Goal: Information Seeking & Learning: Understand process/instructions

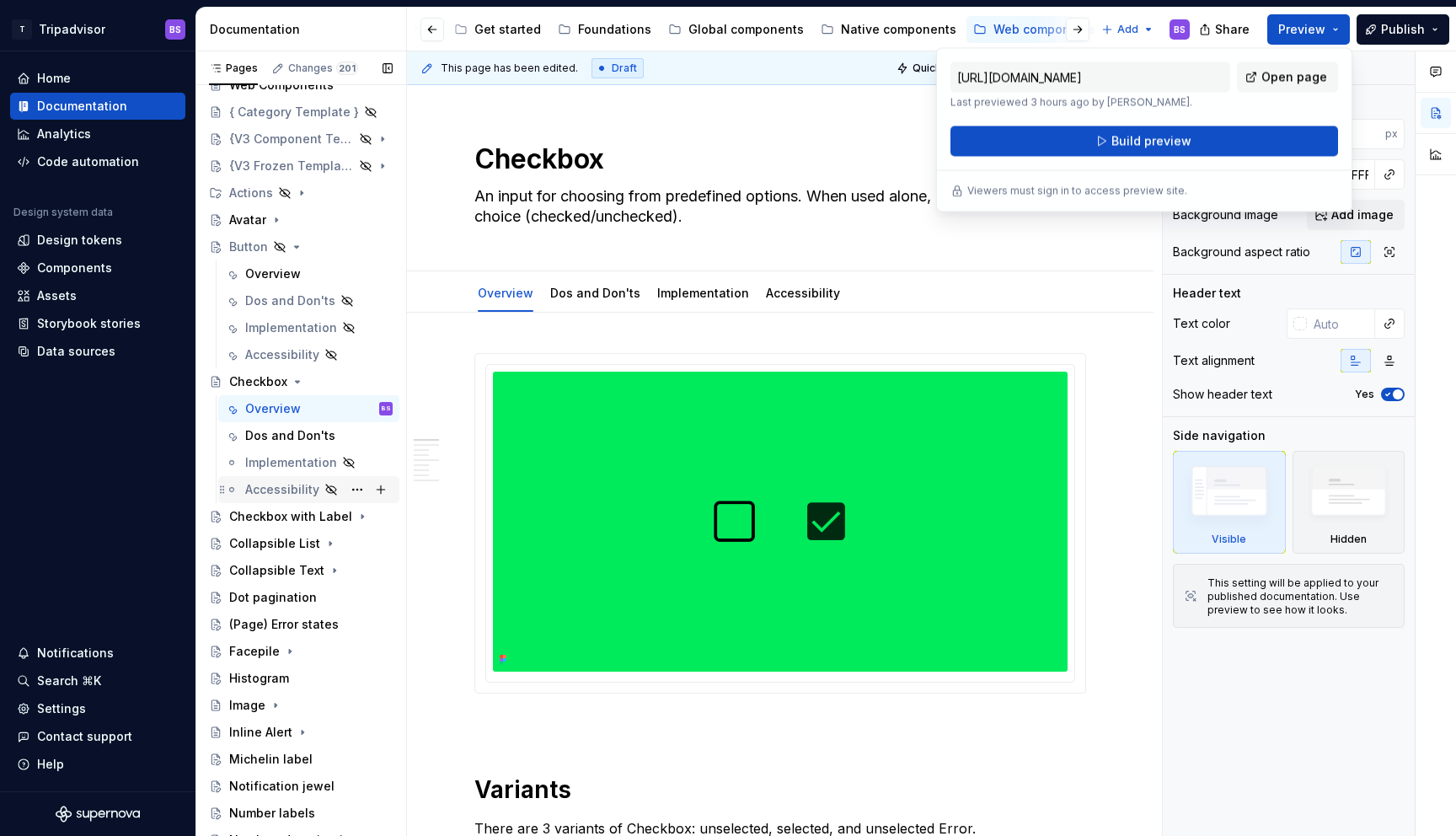
scroll to position [52, 0]
click at [282, 270] on div "Overview" at bounding box center [273, 272] width 56 height 17
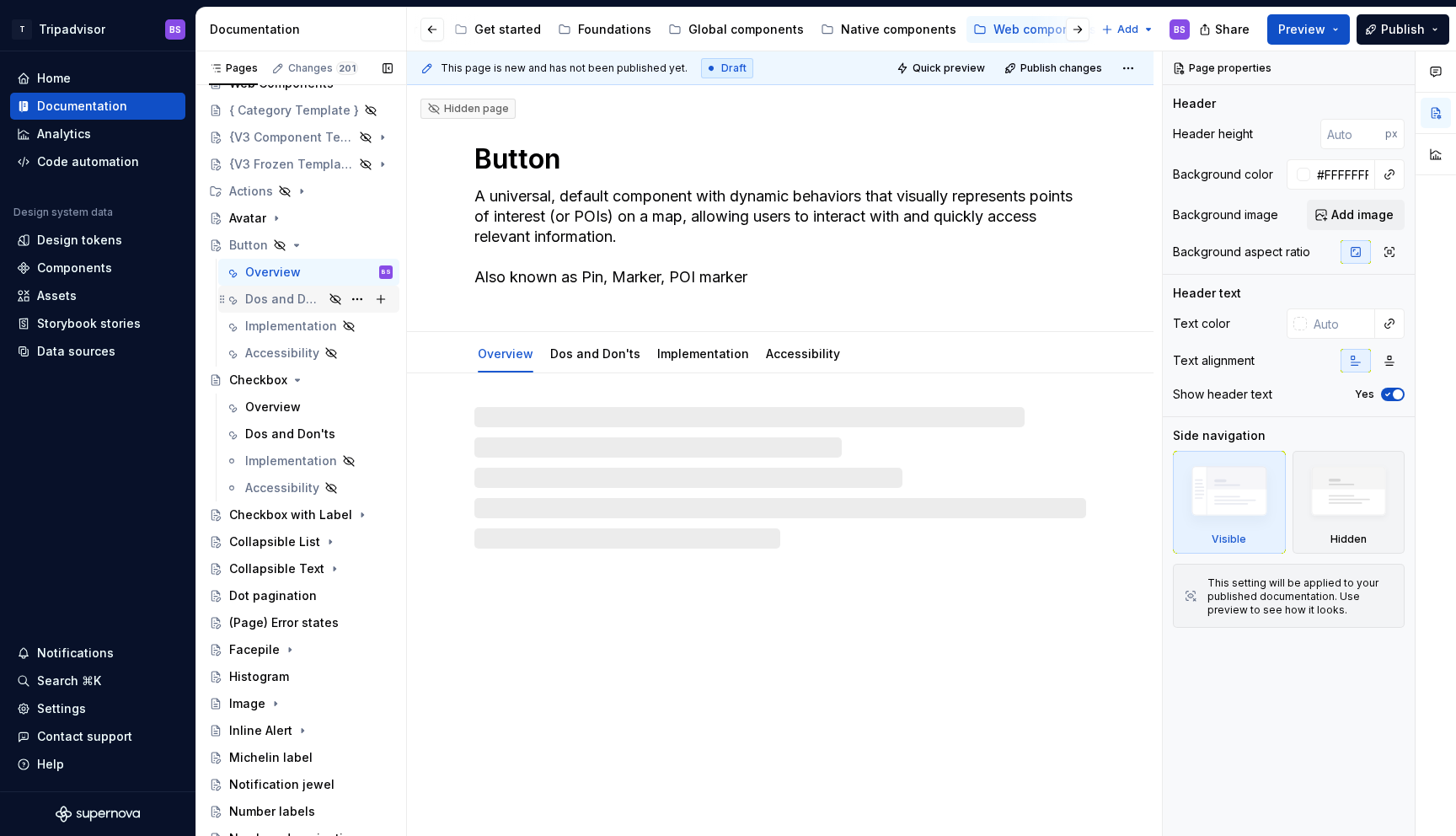
click at [292, 301] on div "Dos and Don'ts" at bounding box center [284, 299] width 78 height 17
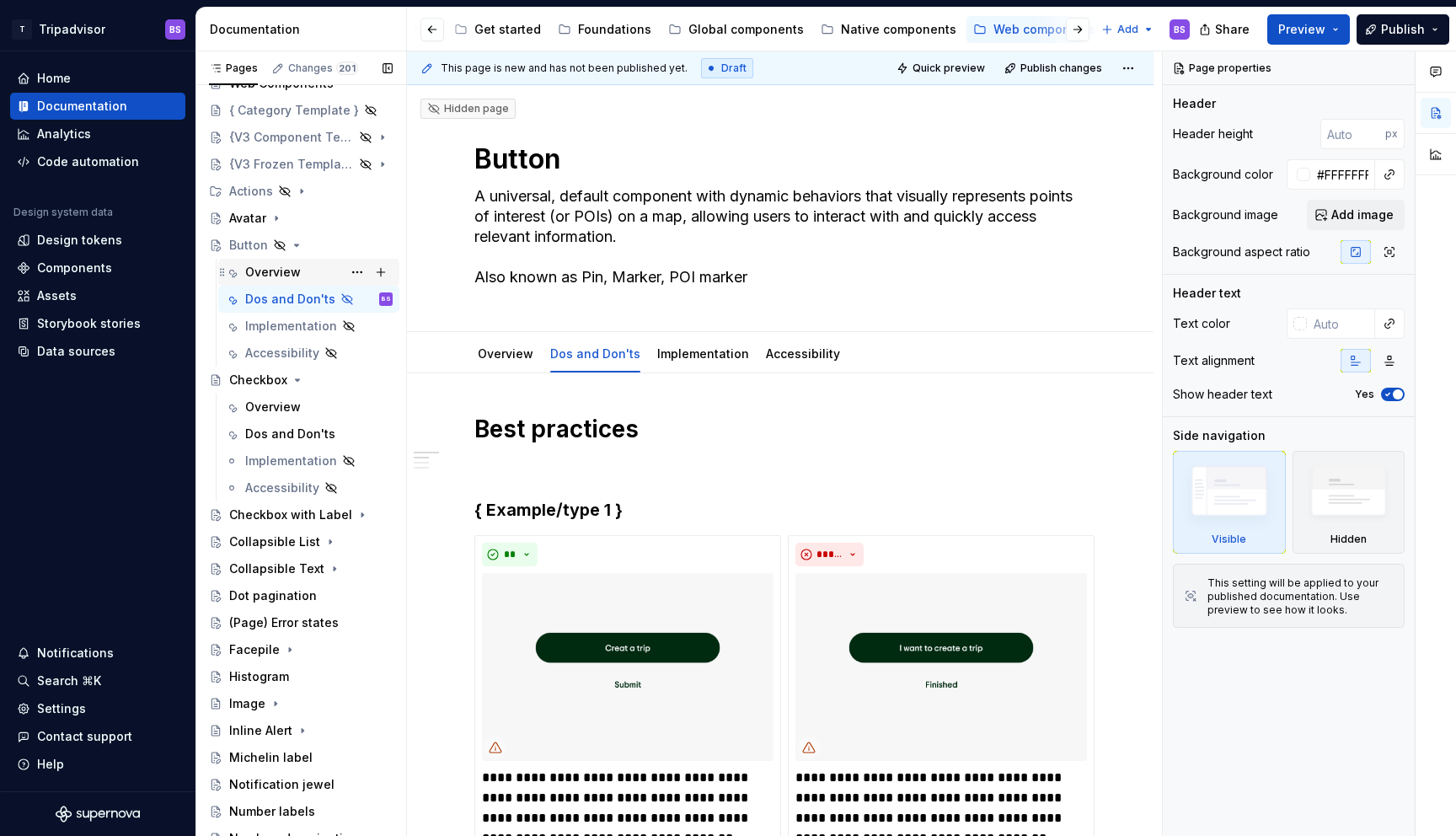
click at [298, 269] on div "Overview" at bounding box center [273, 272] width 56 height 17
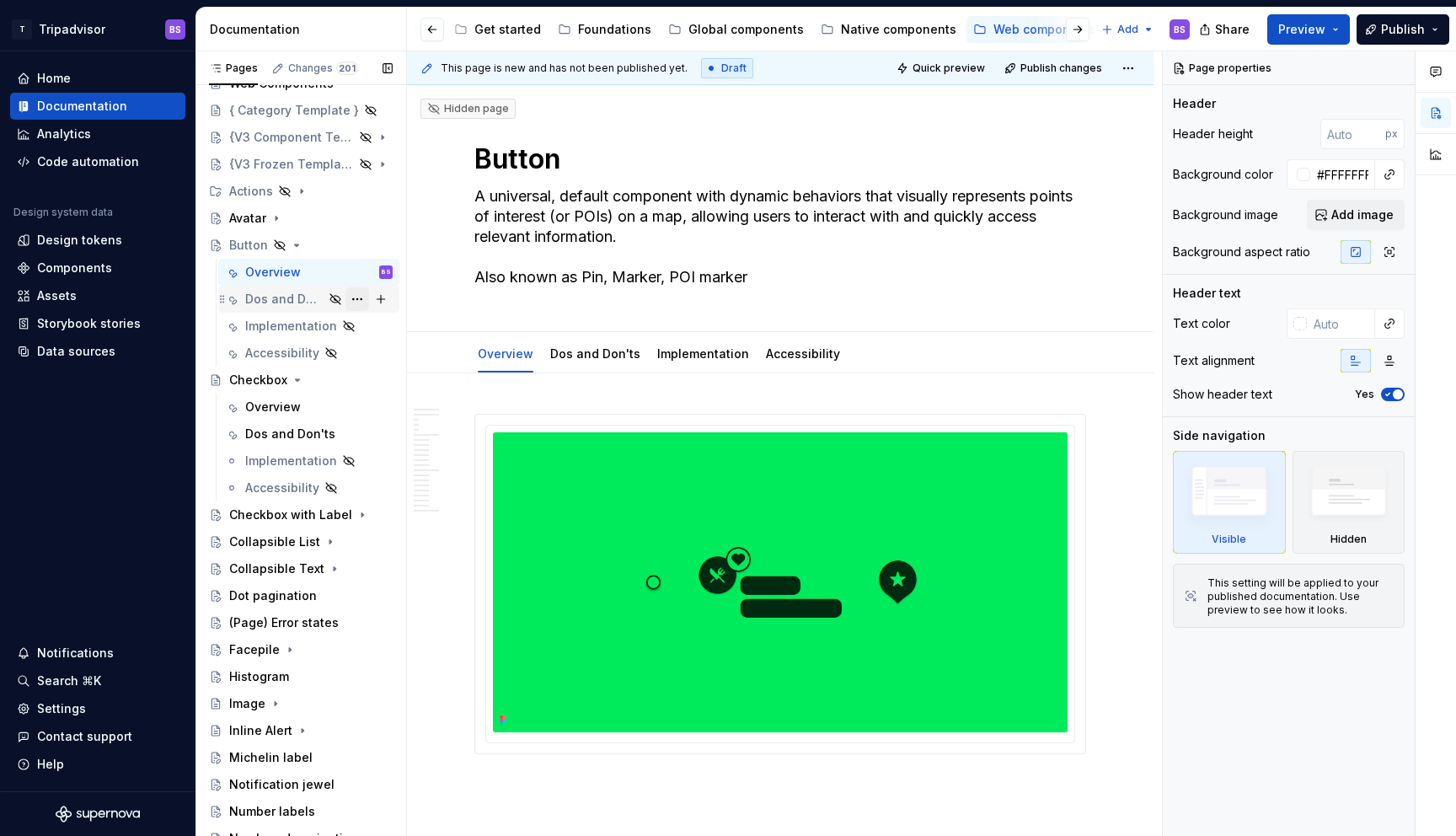
click at [360, 299] on button "Page tree" at bounding box center [357, 299] width 24 height 24
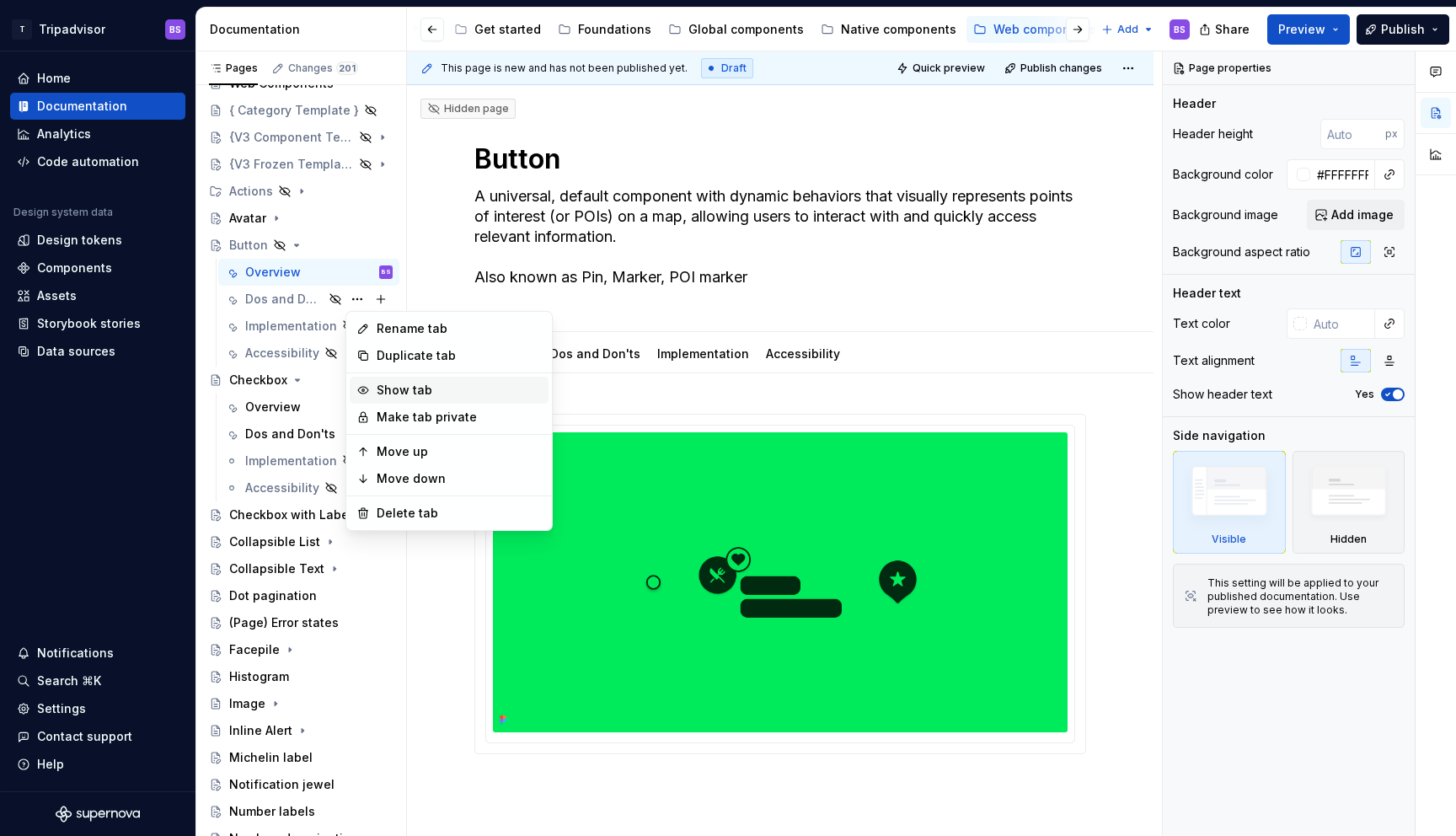
click at [406, 382] on div "Show tab" at bounding box center [459, 390] width 166 height 17
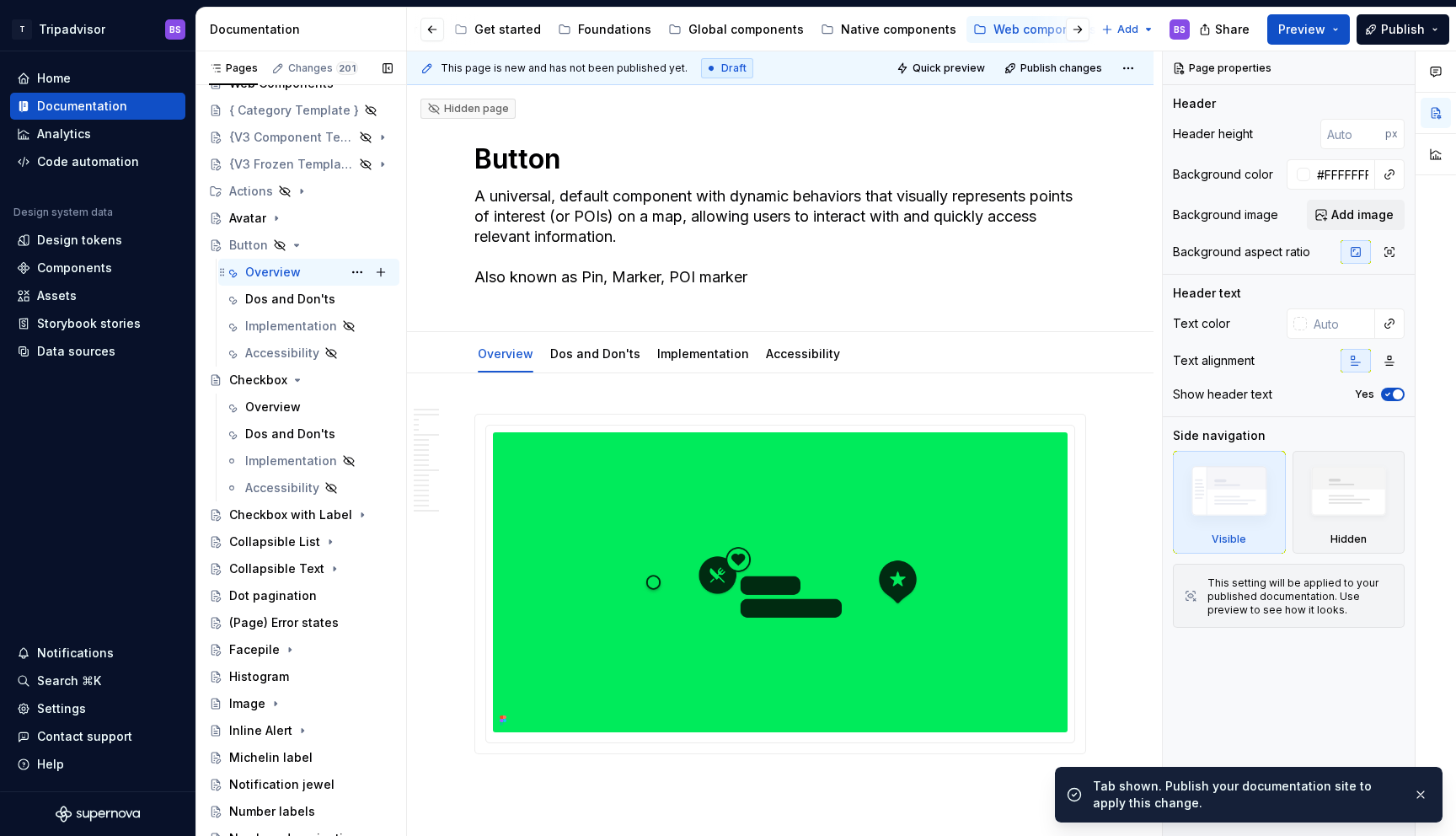
click at [296, 267] on div "Overview" at bounding box center [273, 272] width 56 height 17
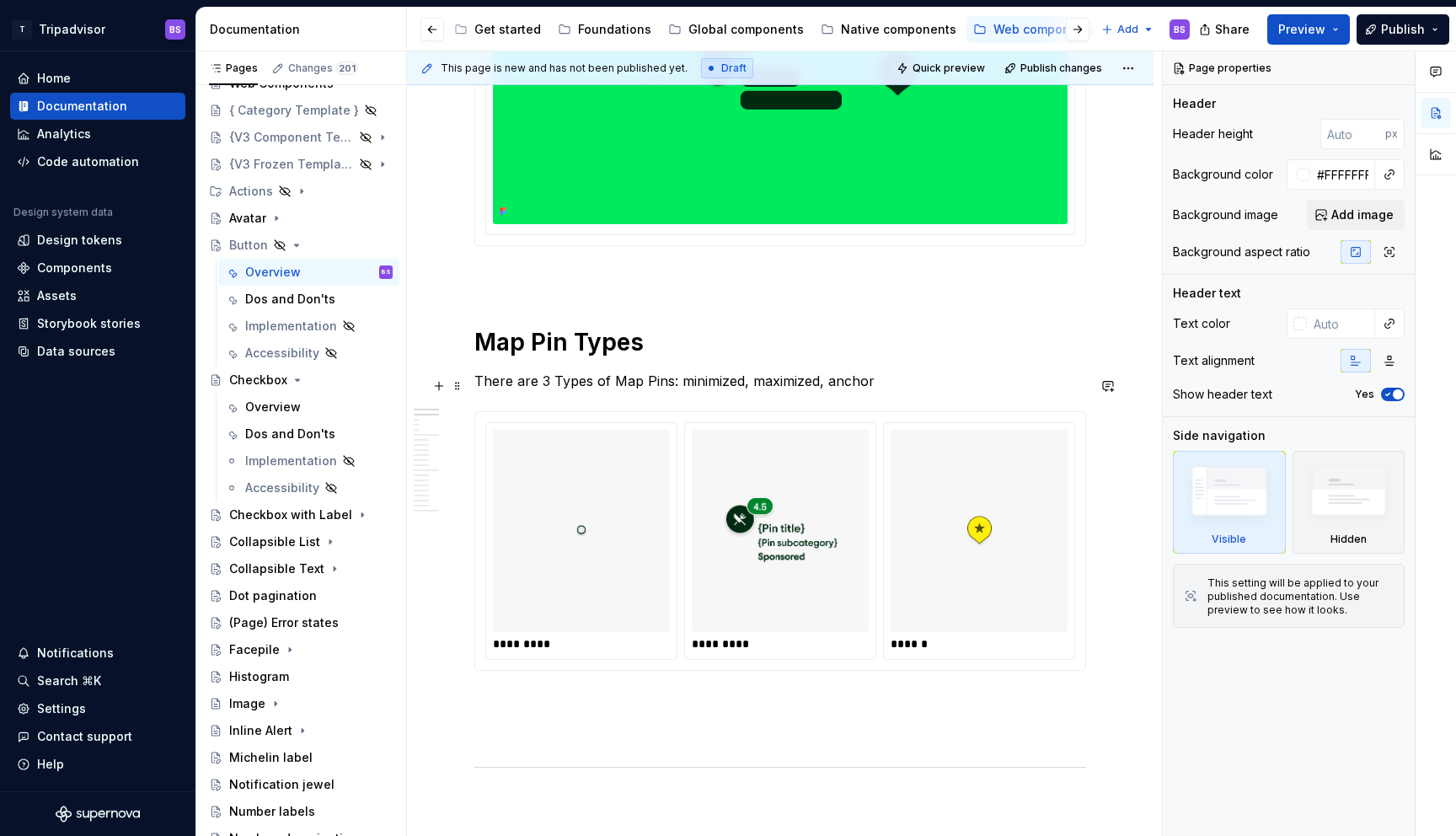
scroll to position [541, 0]
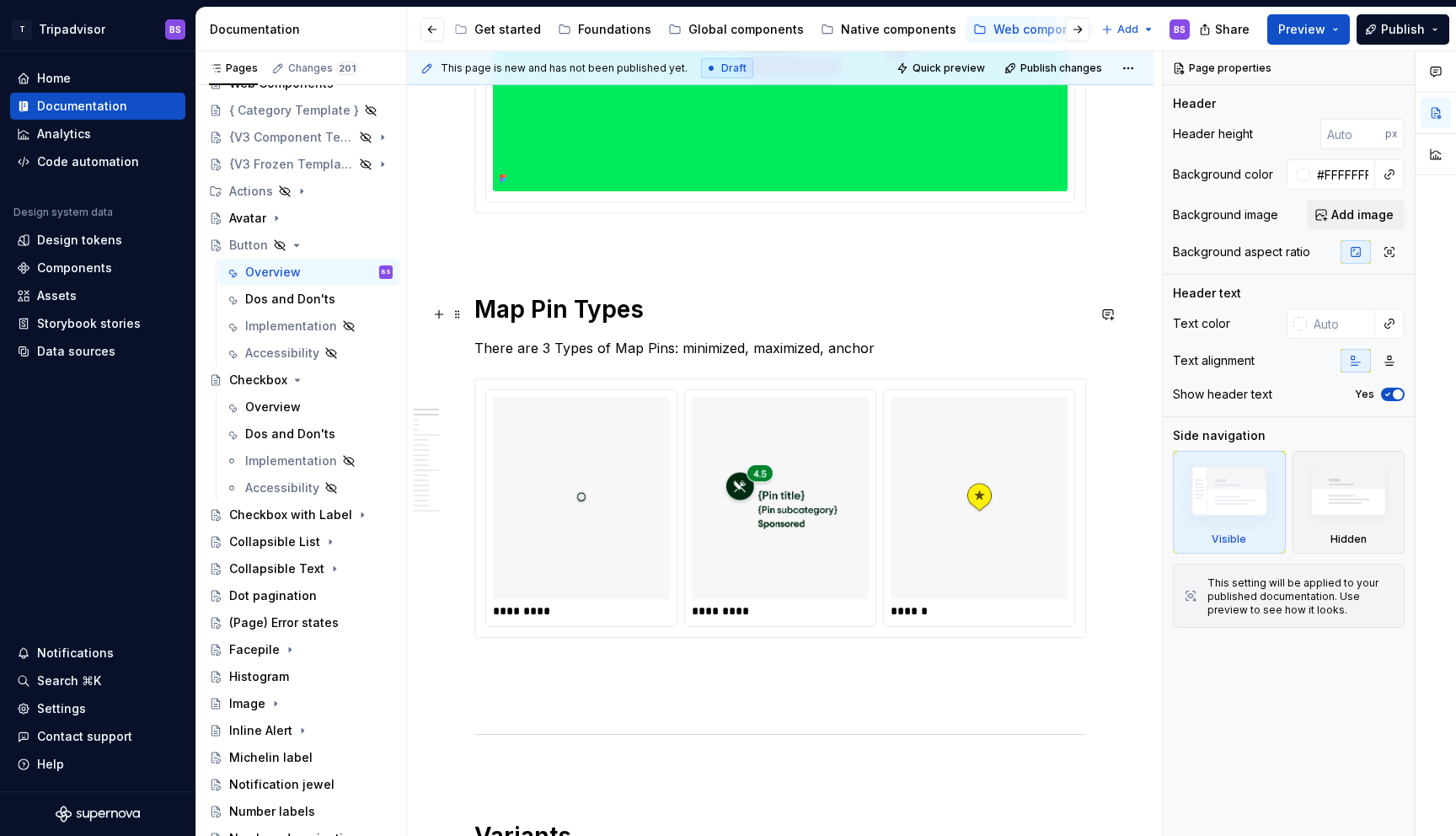
type textarea "*"
click at [553, 310] on h1 "Map Pin Types" at bounding box center [780, 309] width 612 height 31
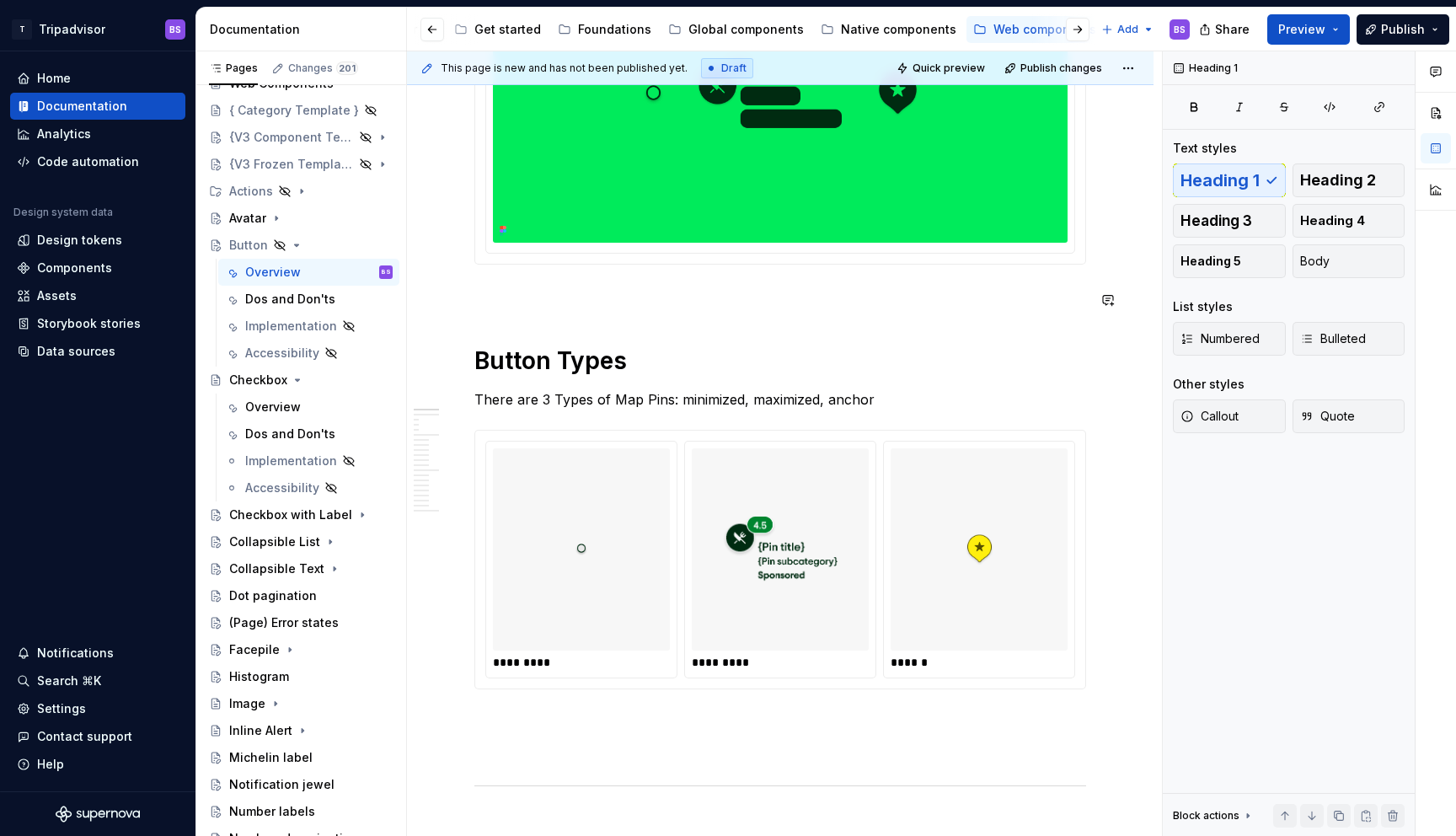
scroll to position [474, 0]
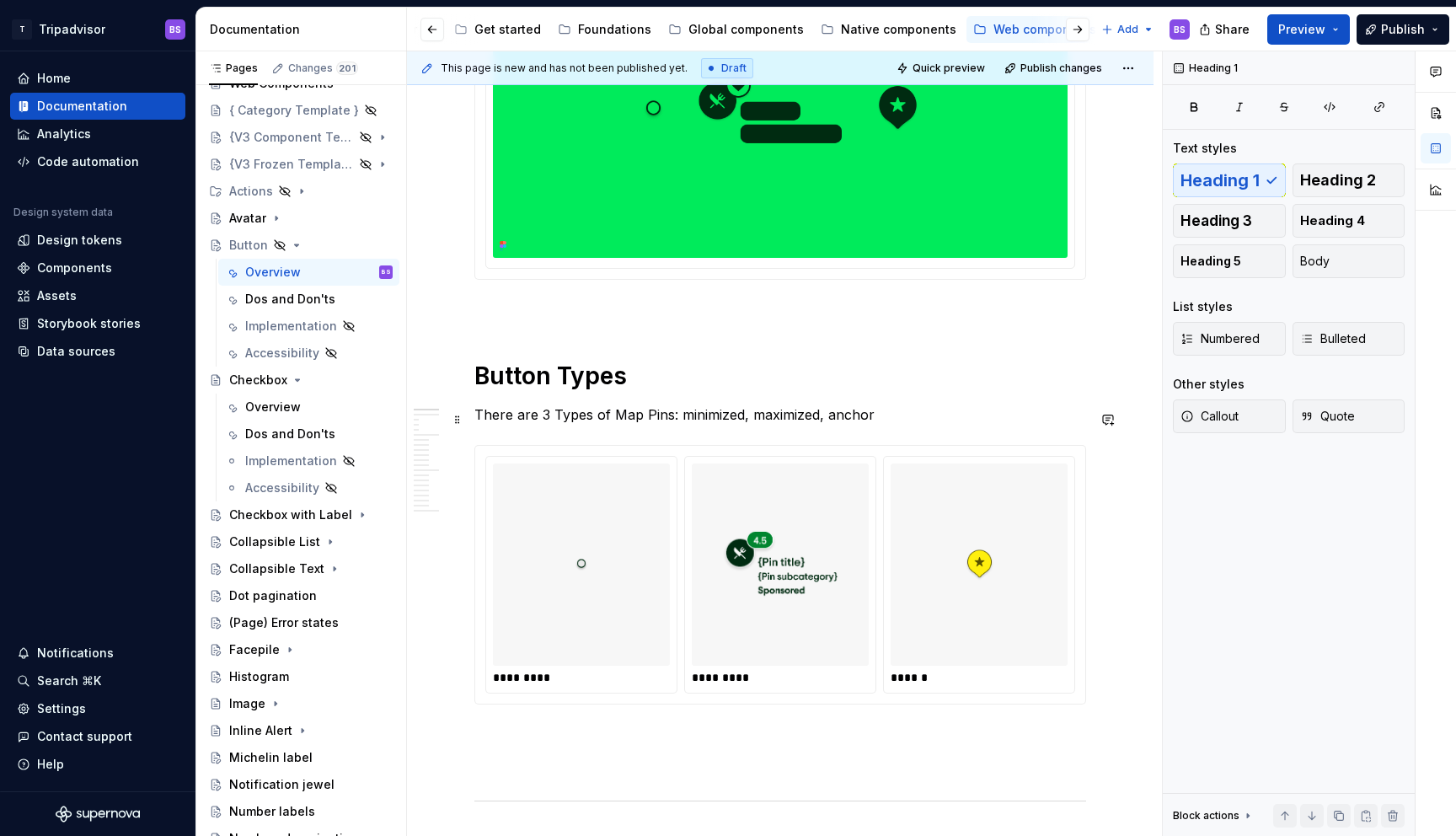
click at [543, 420] on p "There are 3 Types of Map Pins: minimized, maximized, anchor" at bounding box center [780, 414] width 612 height 20
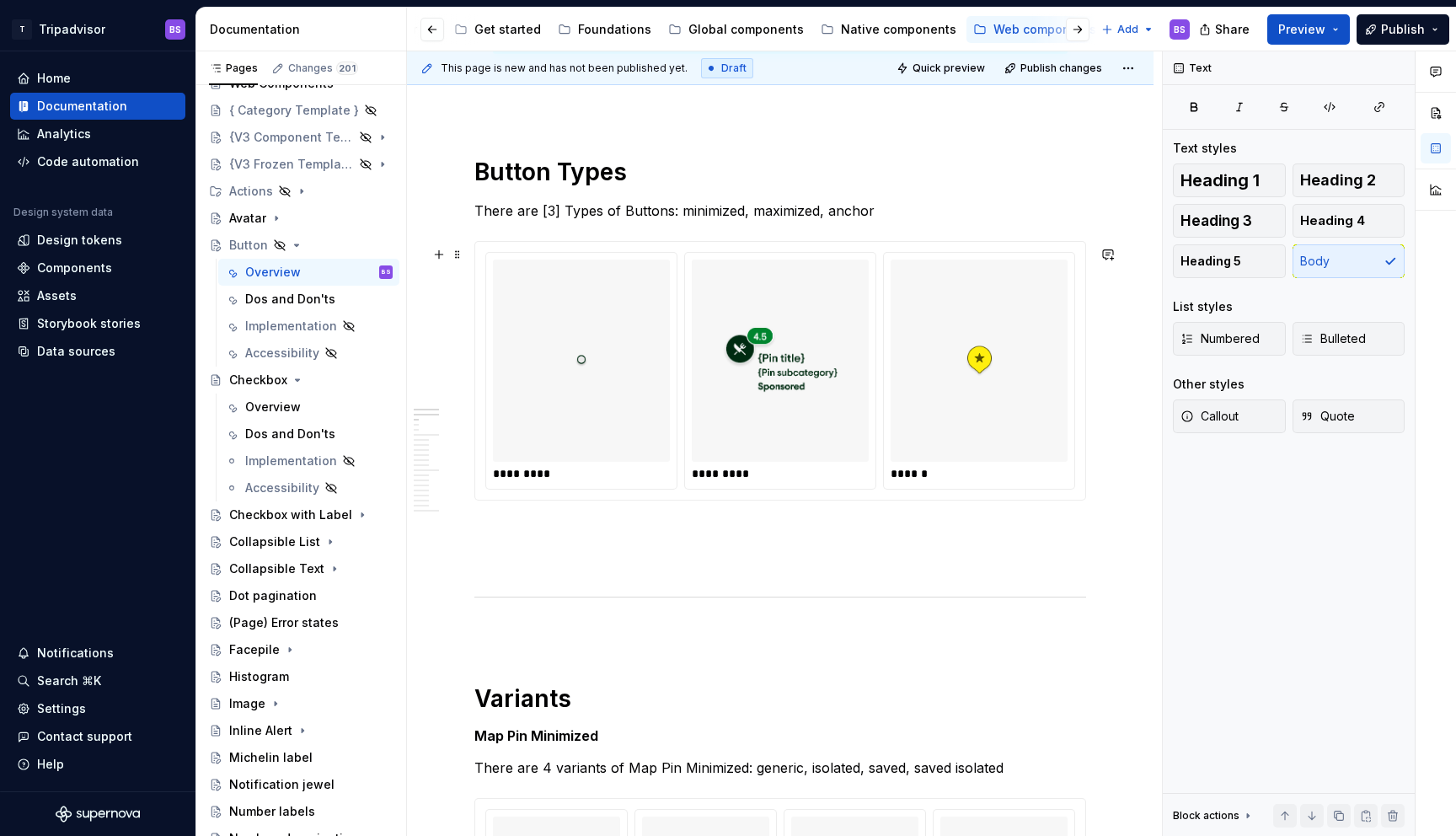
scroll to position [705, 0]
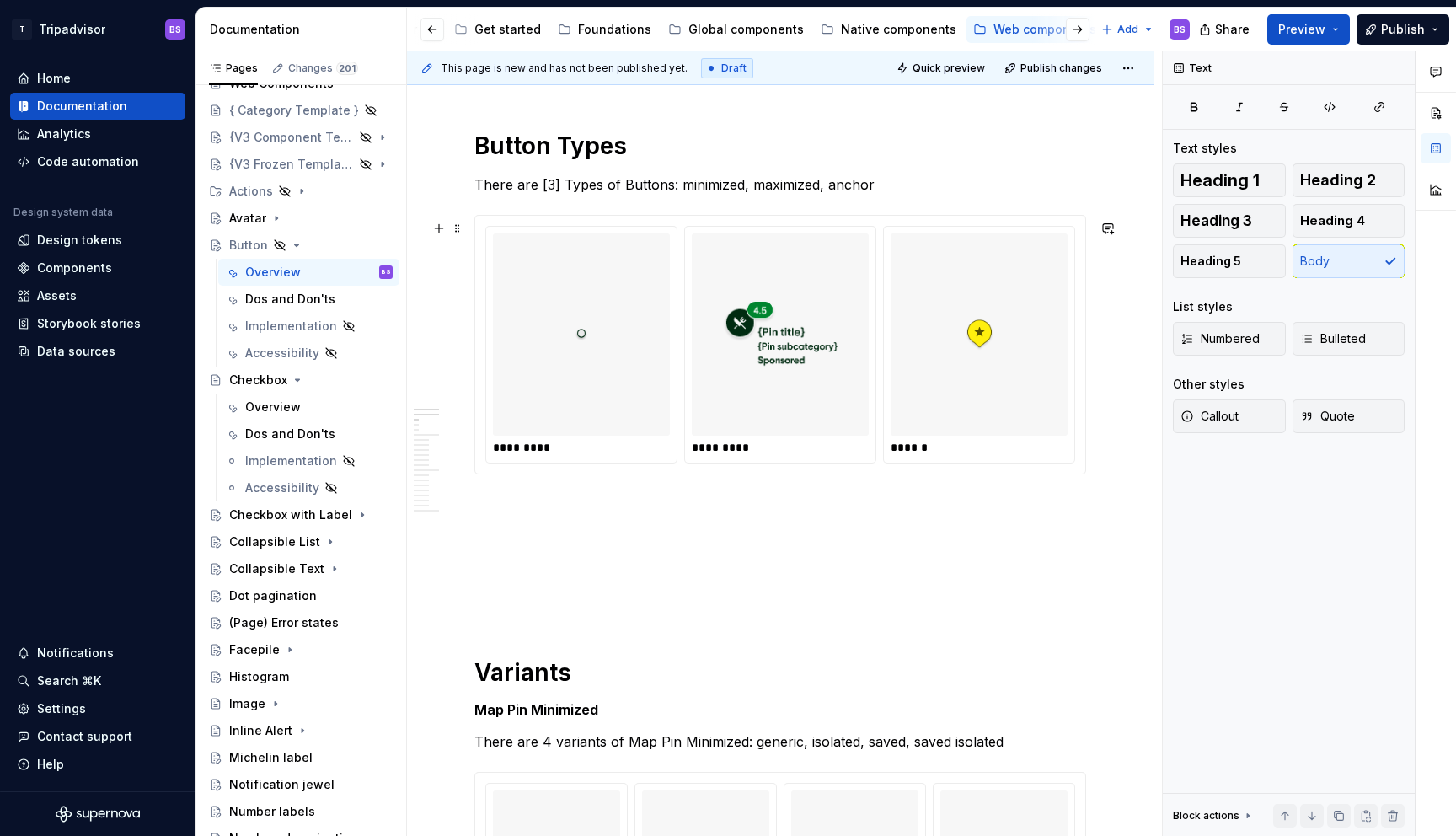
click at [857, 345] on div at bounding box center [780, 335] width 177 height 202
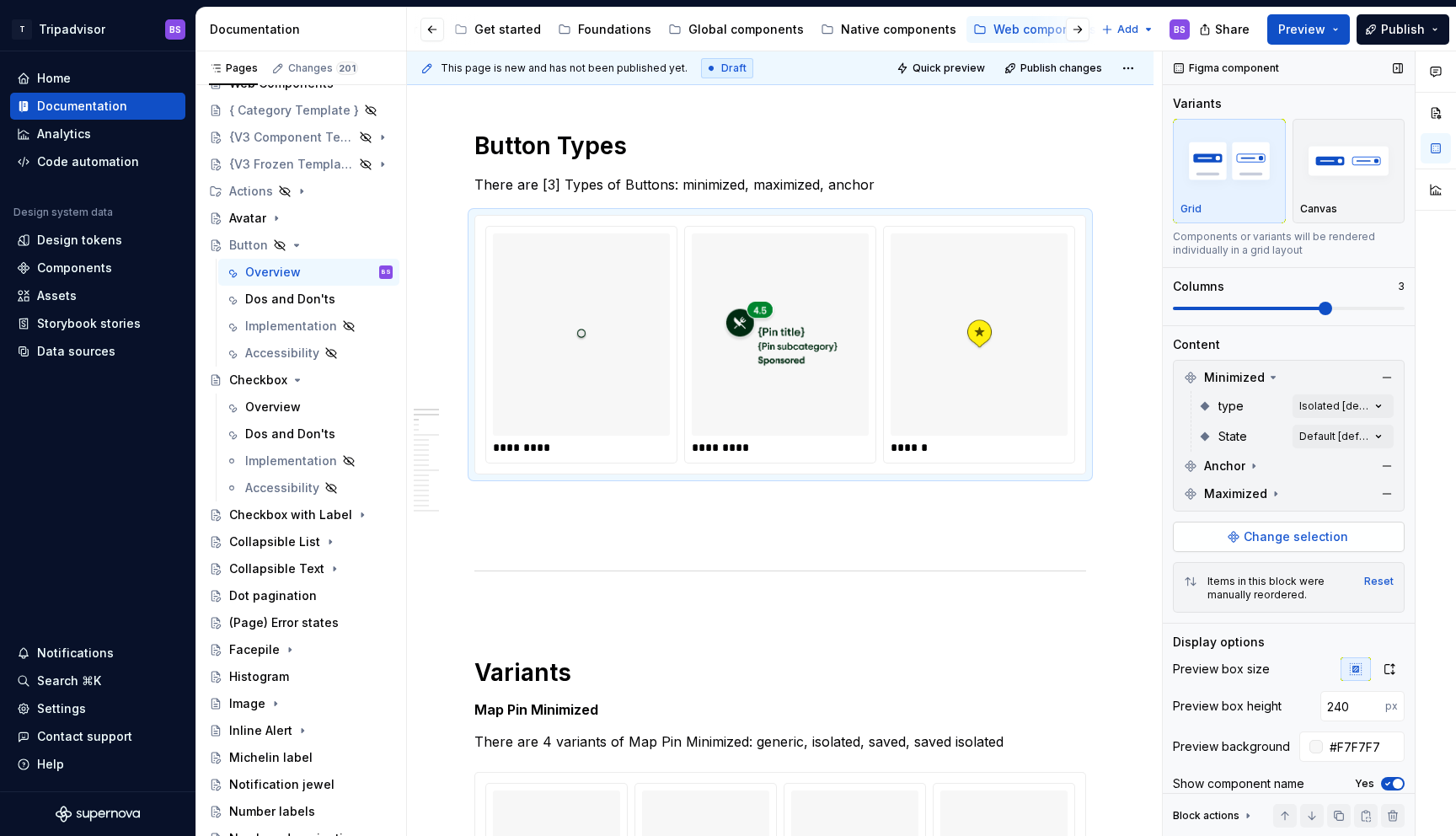
click at [1300, 535] on span "Change selection" at bounding box center [1296, 536] width 105 height 17
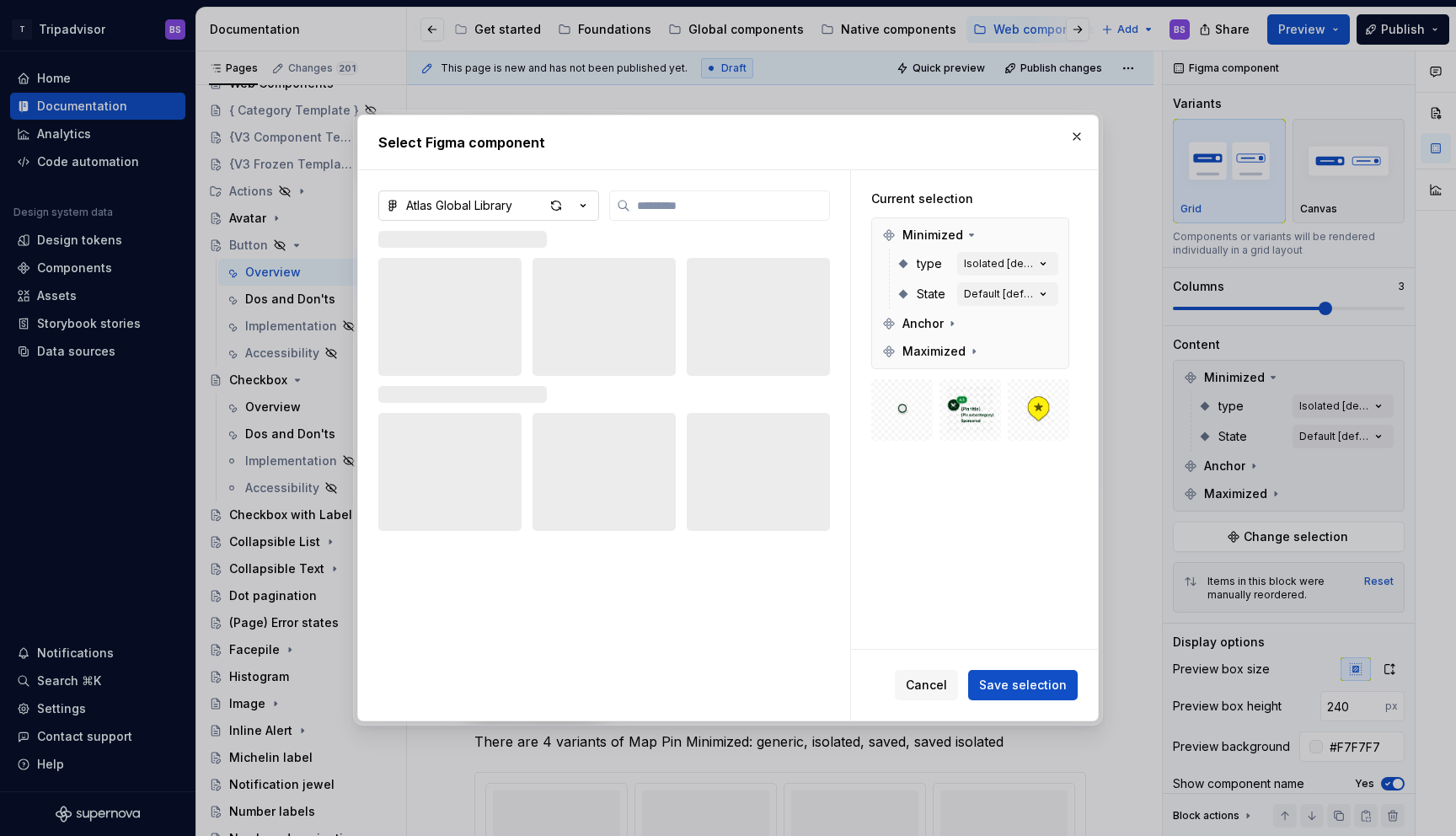
click at [583, 202] on icon "button" at bounding box center [583, 205] width 17 height 17
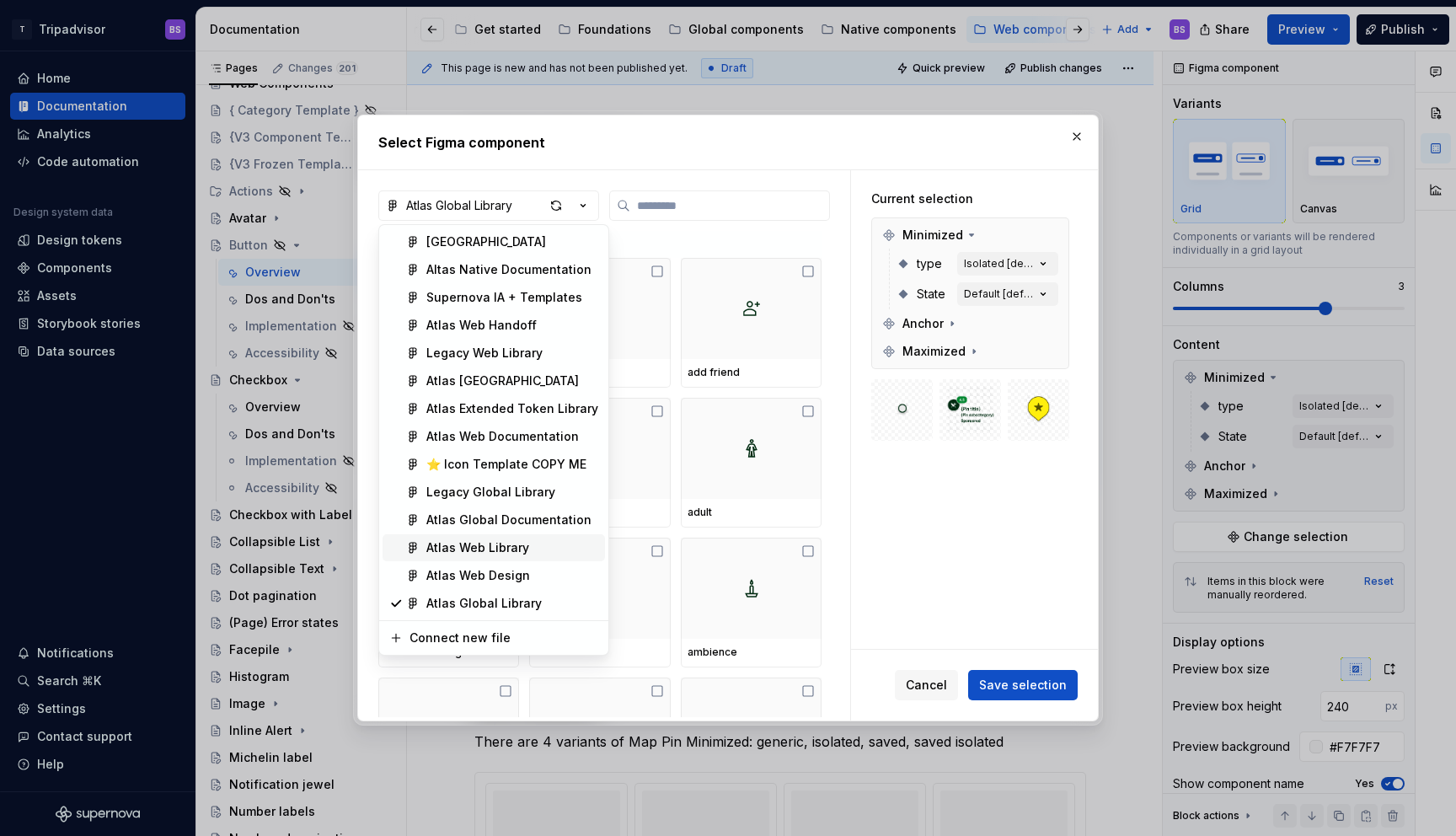
click at [515, 544] on div "Atlas Web Library" at bounding box center [477, 547] width 103 height 17
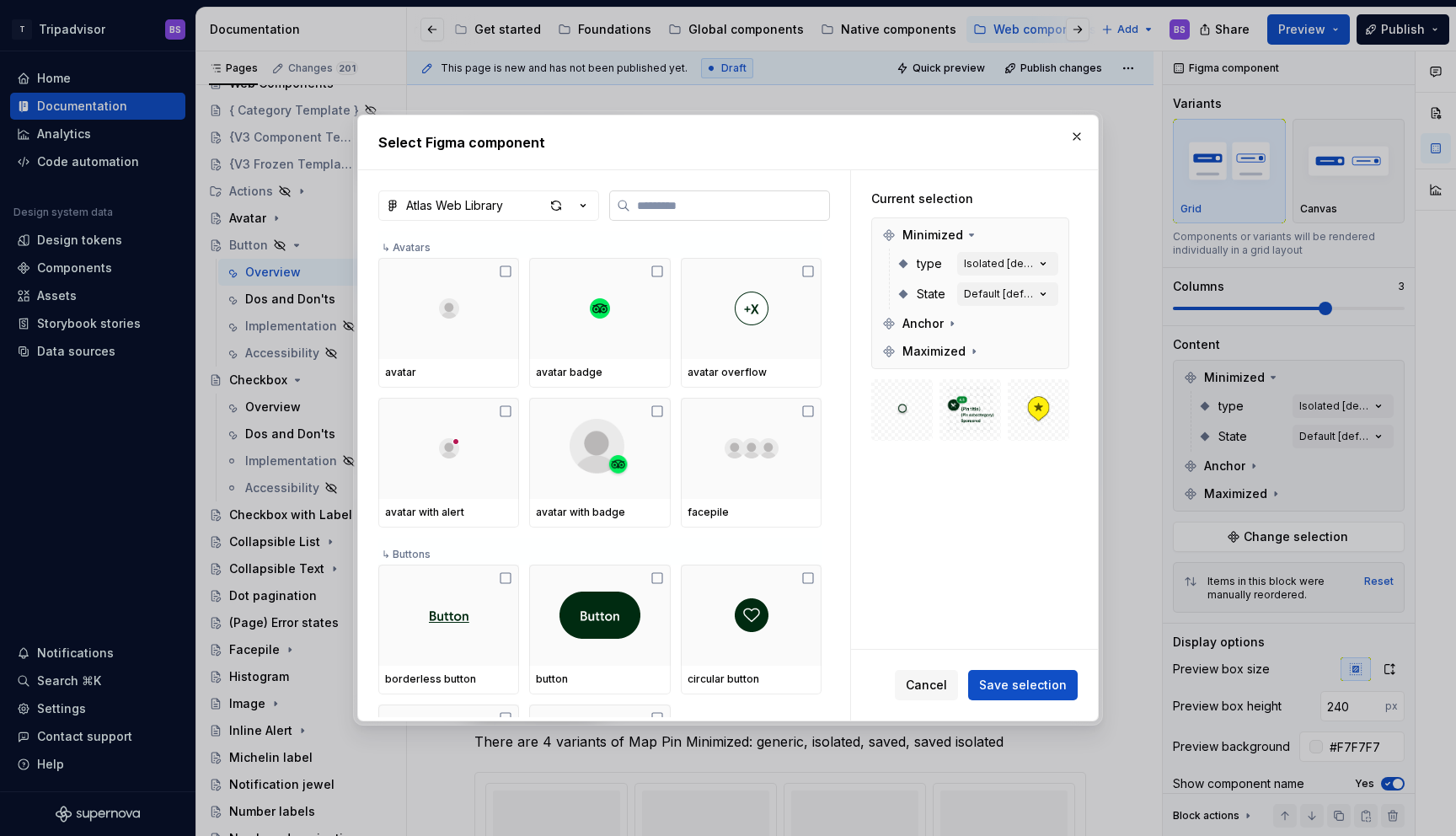
click at [648, 211] on input "search" at bounding box center [729, 205] width 199 height 17
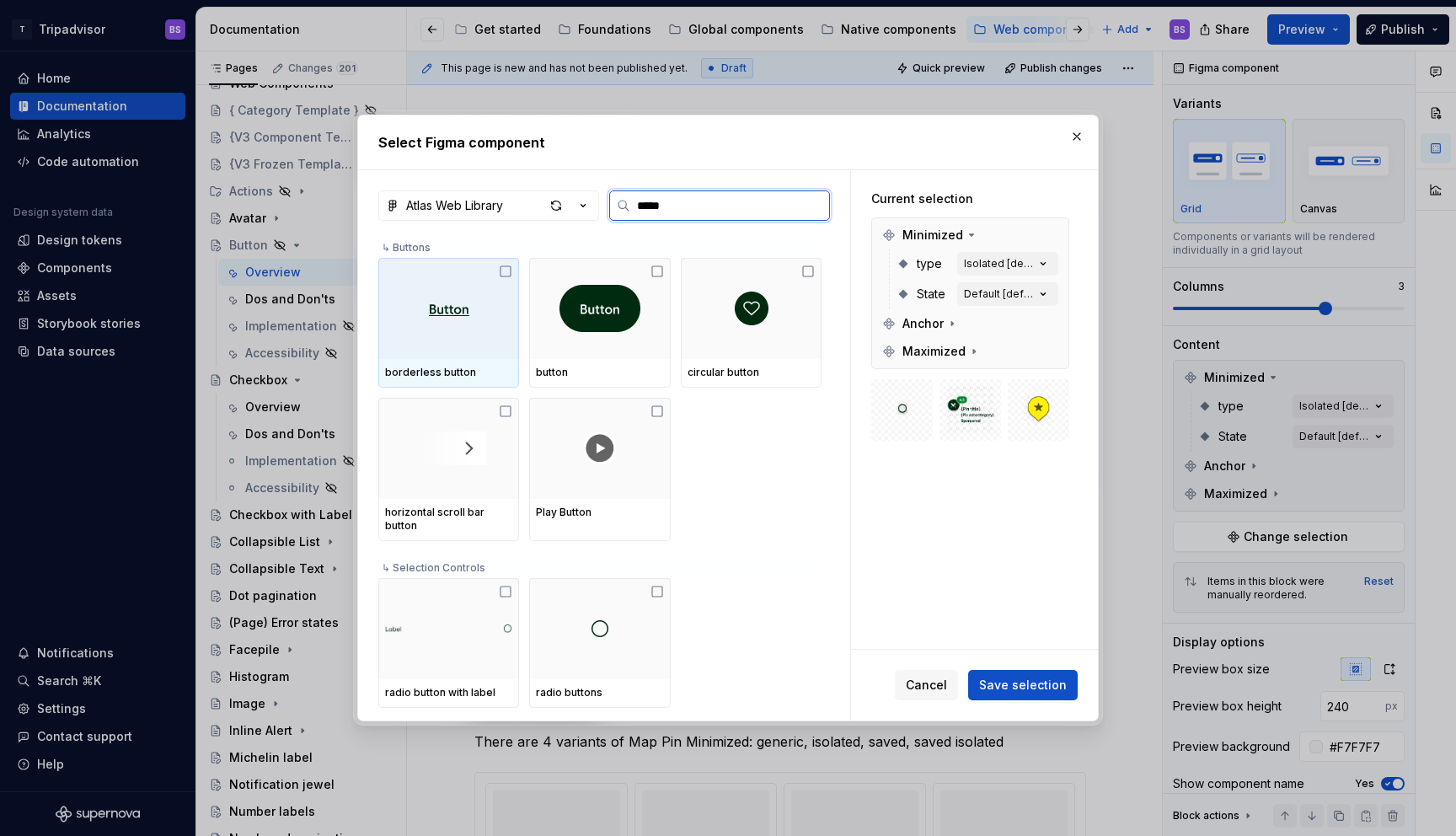
type input "******"
click at [503, 276] on icon at bounding box center [505, 271] width 13 height 13
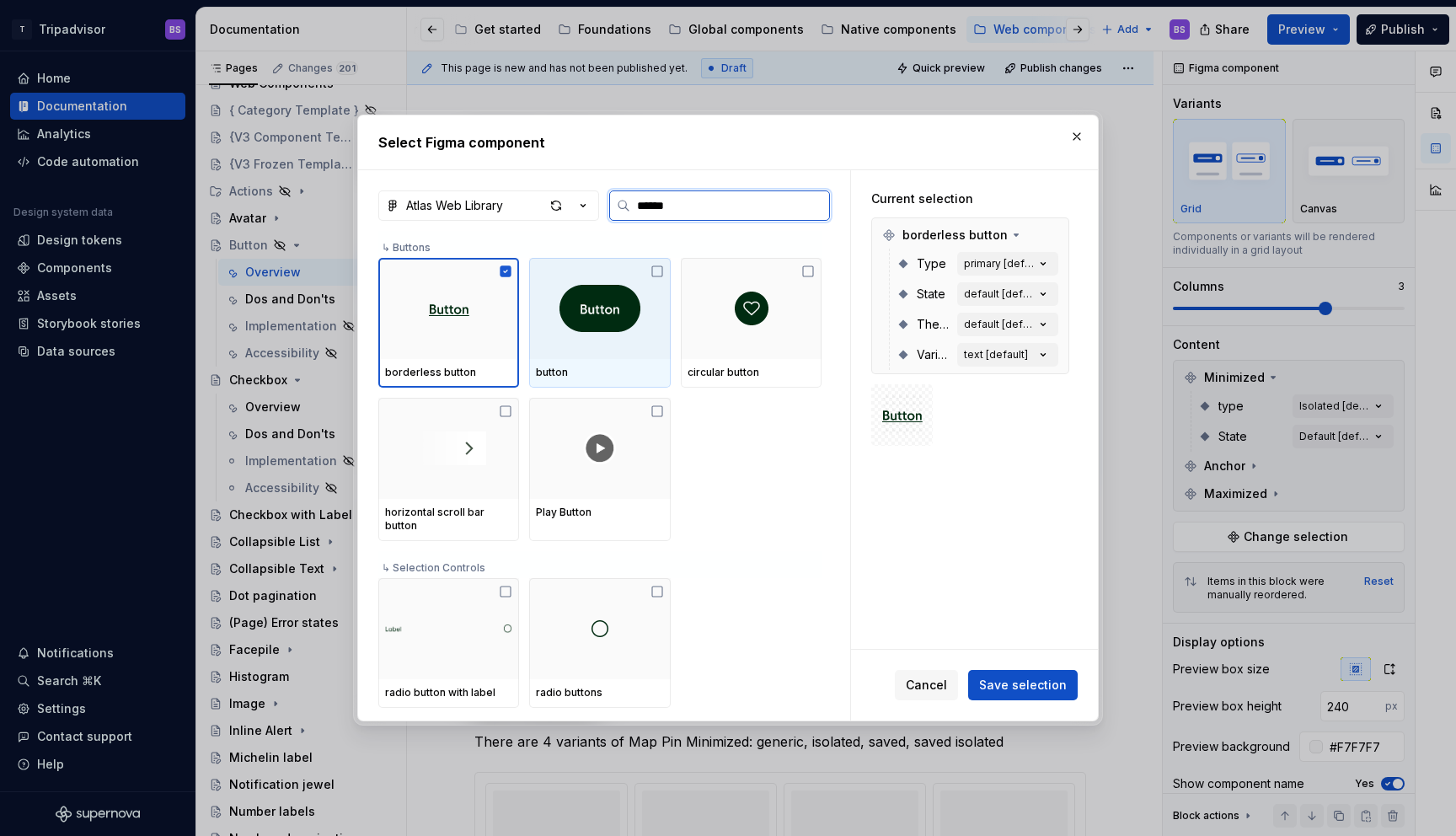
click at [658, 272] on icon at bounding box center [657, 271] width 13 height 13
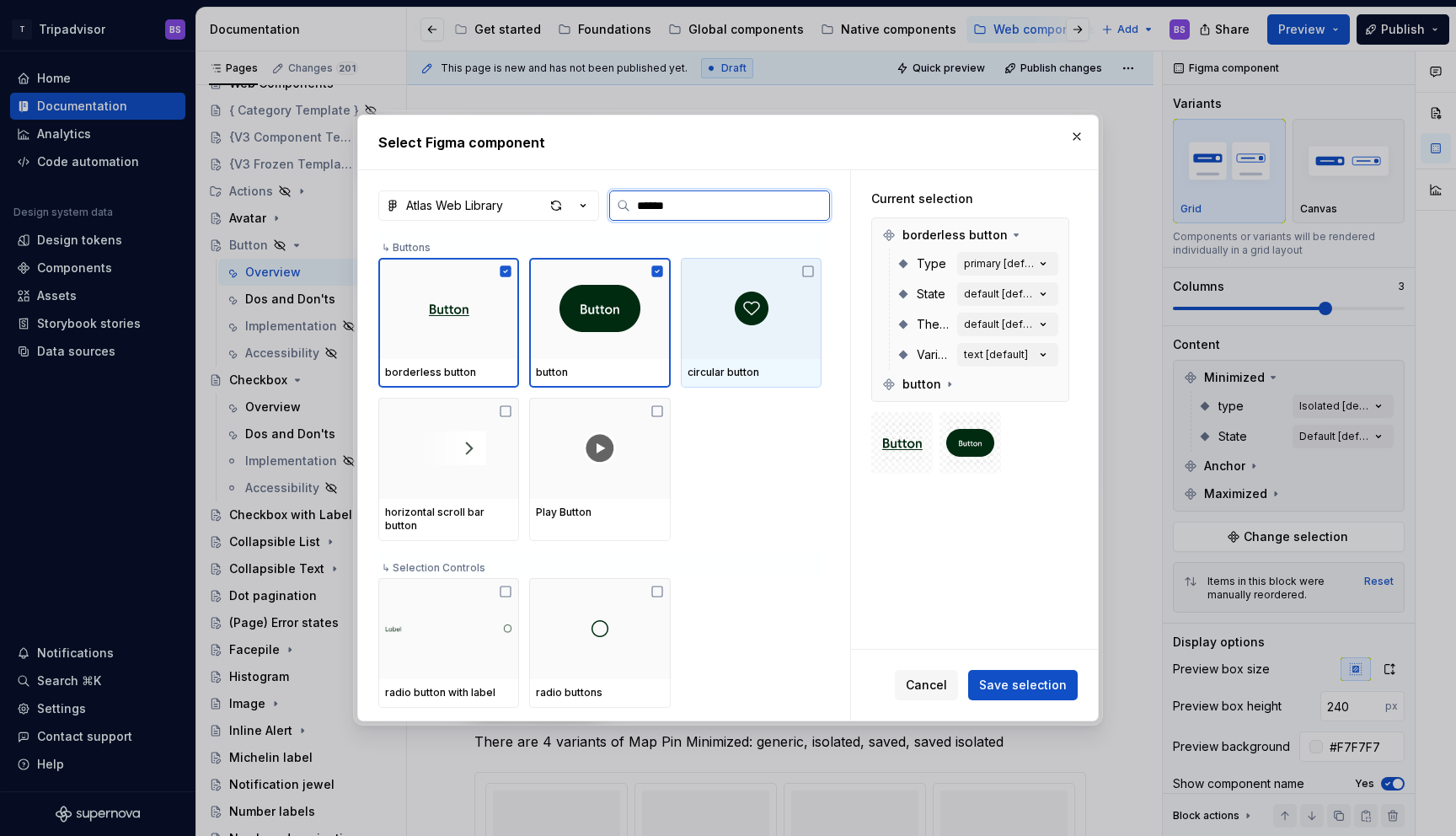
click at [758, 268] on div at bounding box center [751, 309] width 141 height 101
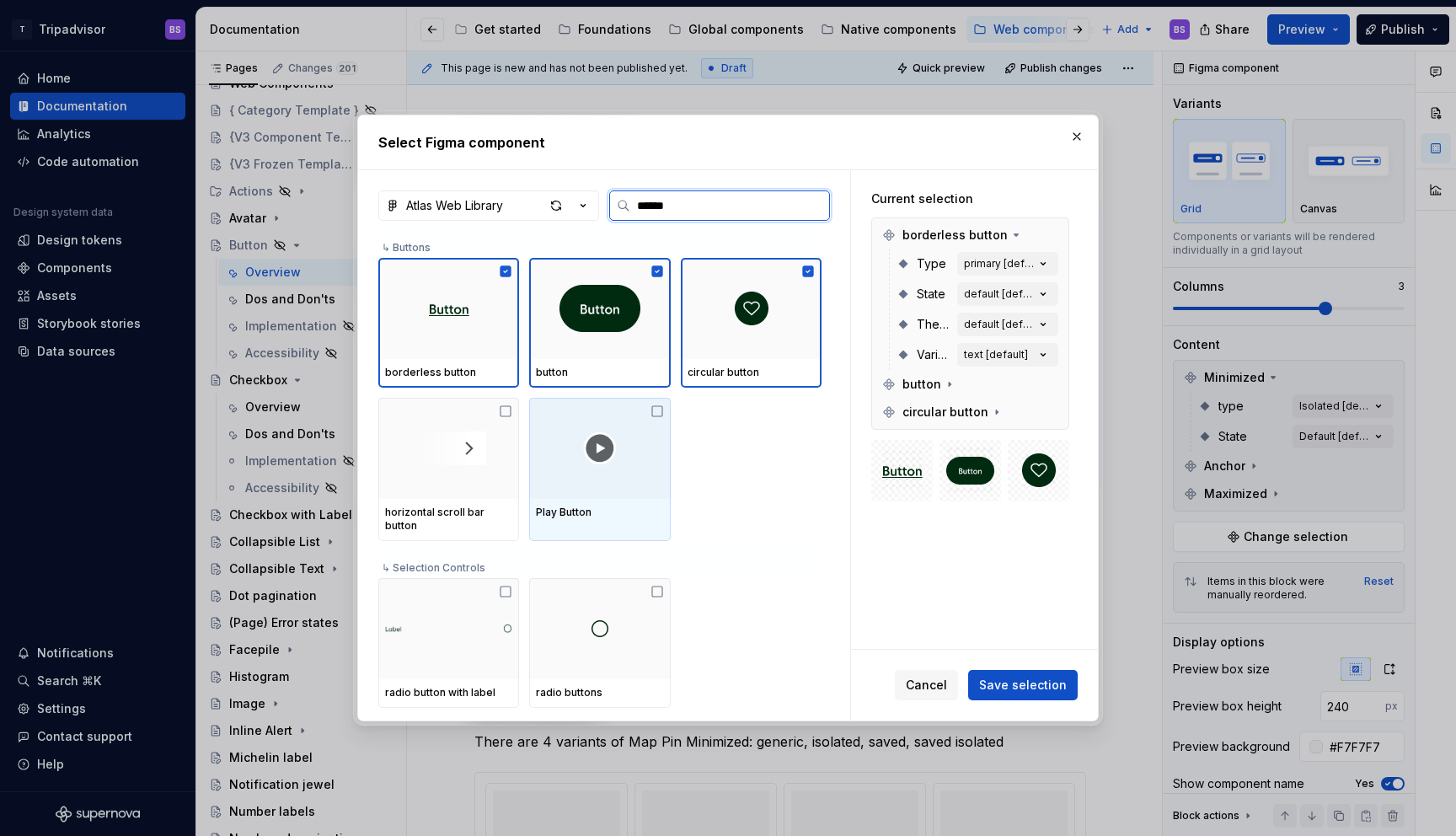
click at [579, 416] on div at bounding box center [599, 448] width 141 height 101
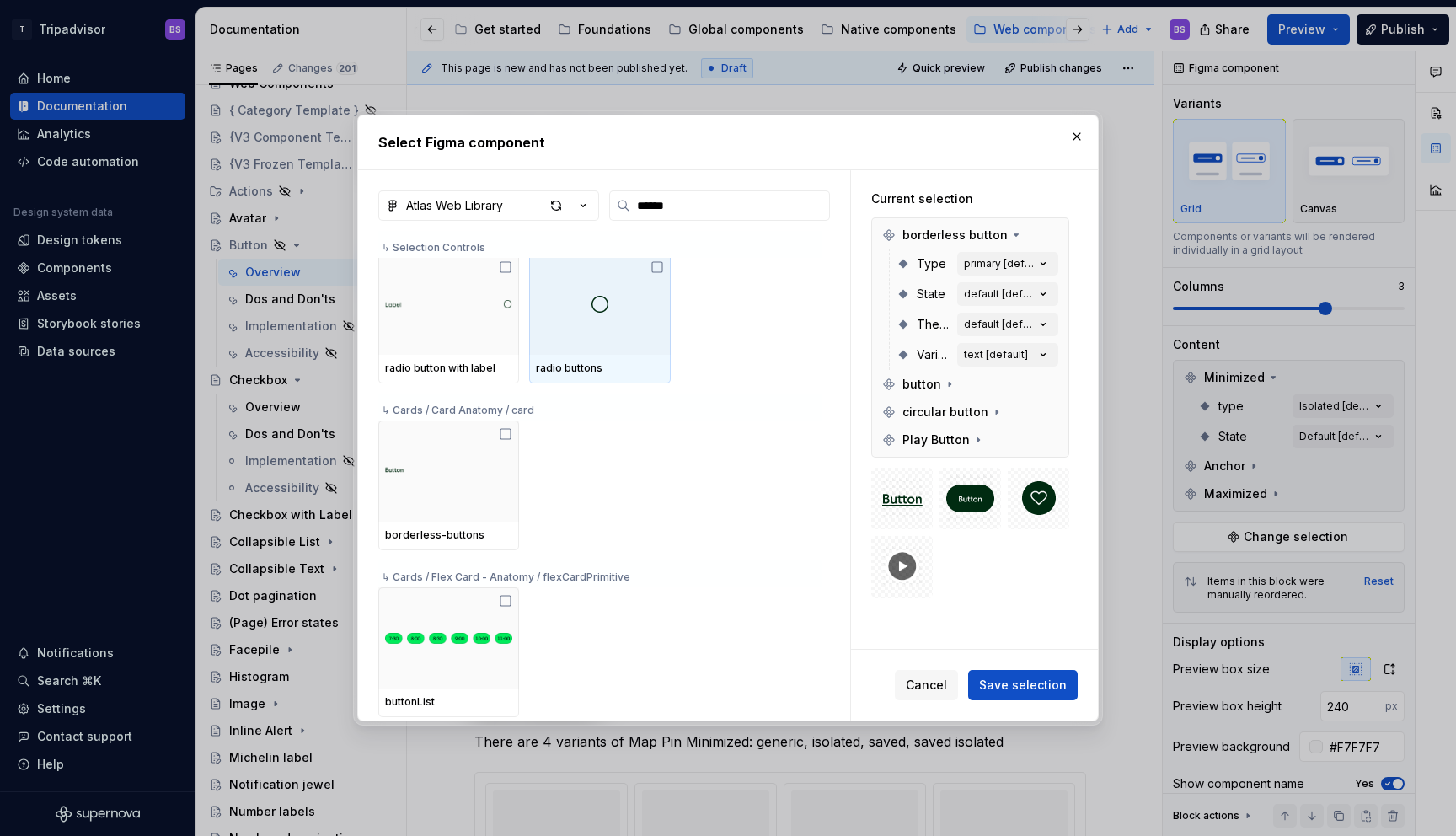
scroll to position [0, 0]
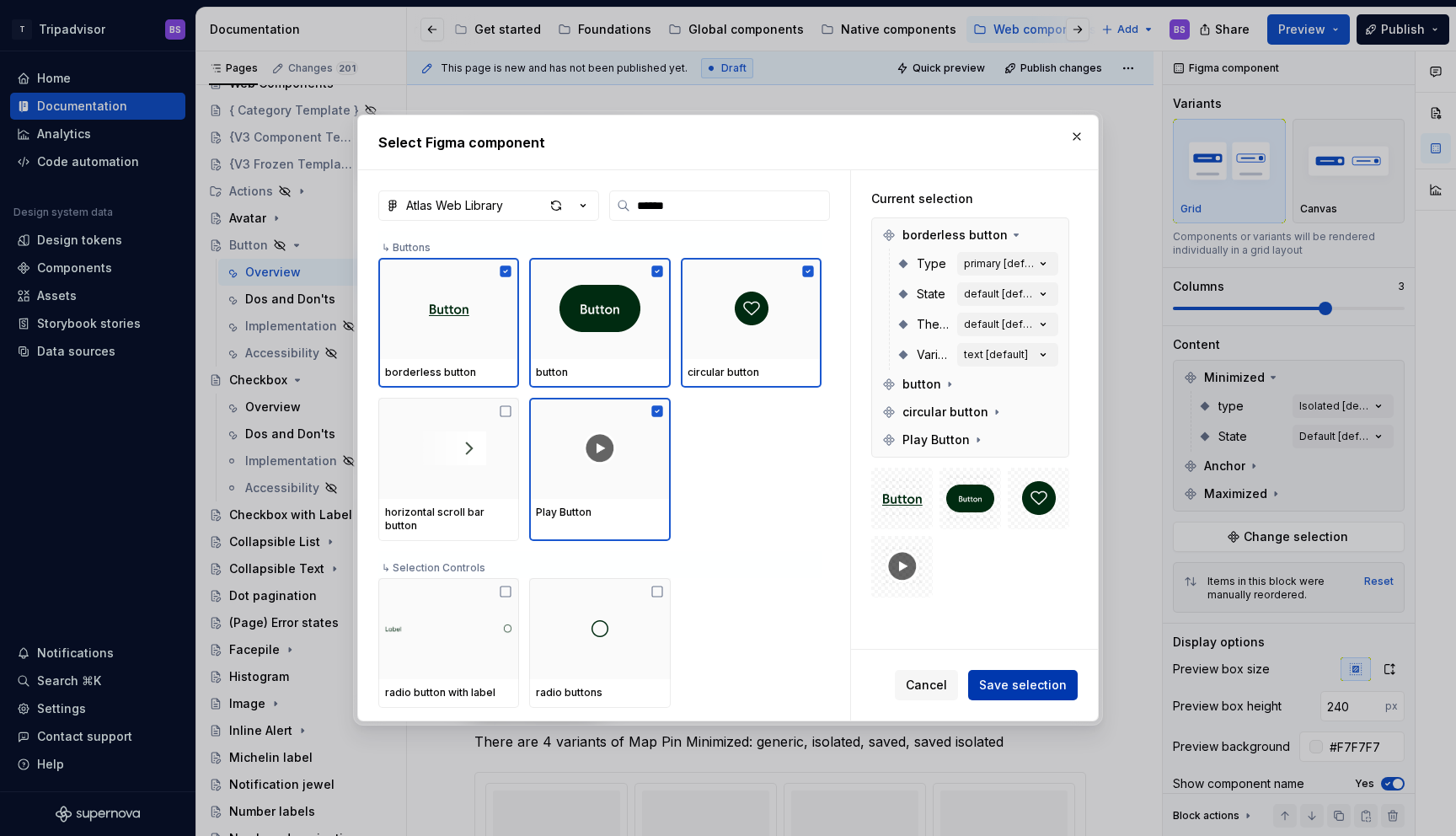
click at [1009, 691] on span "Save selection" at bounding box center [1023, 685] width 88 height 17
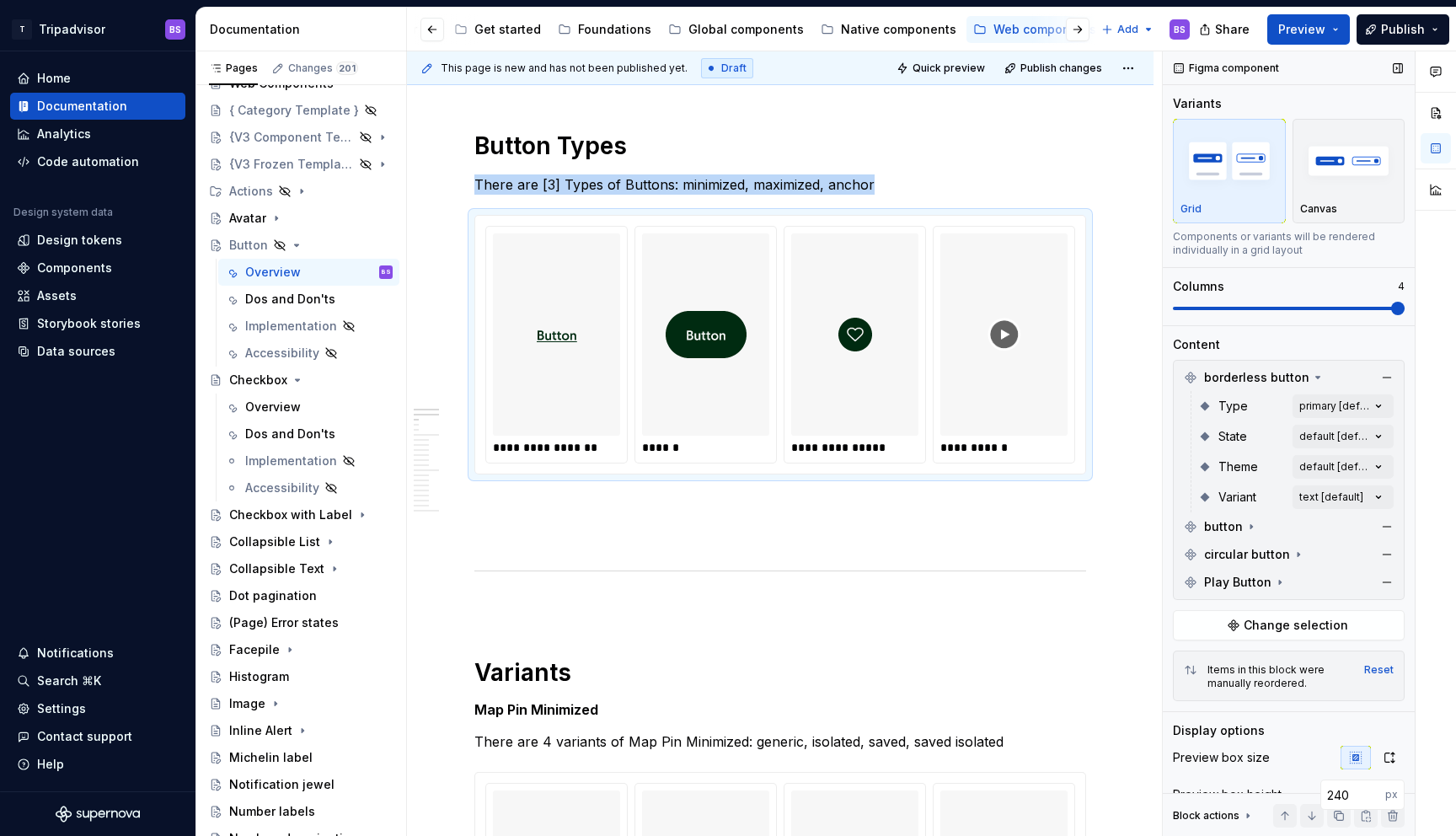
click at [1405, 315] on span at bounding box center [1398, 308] width 13 height 13
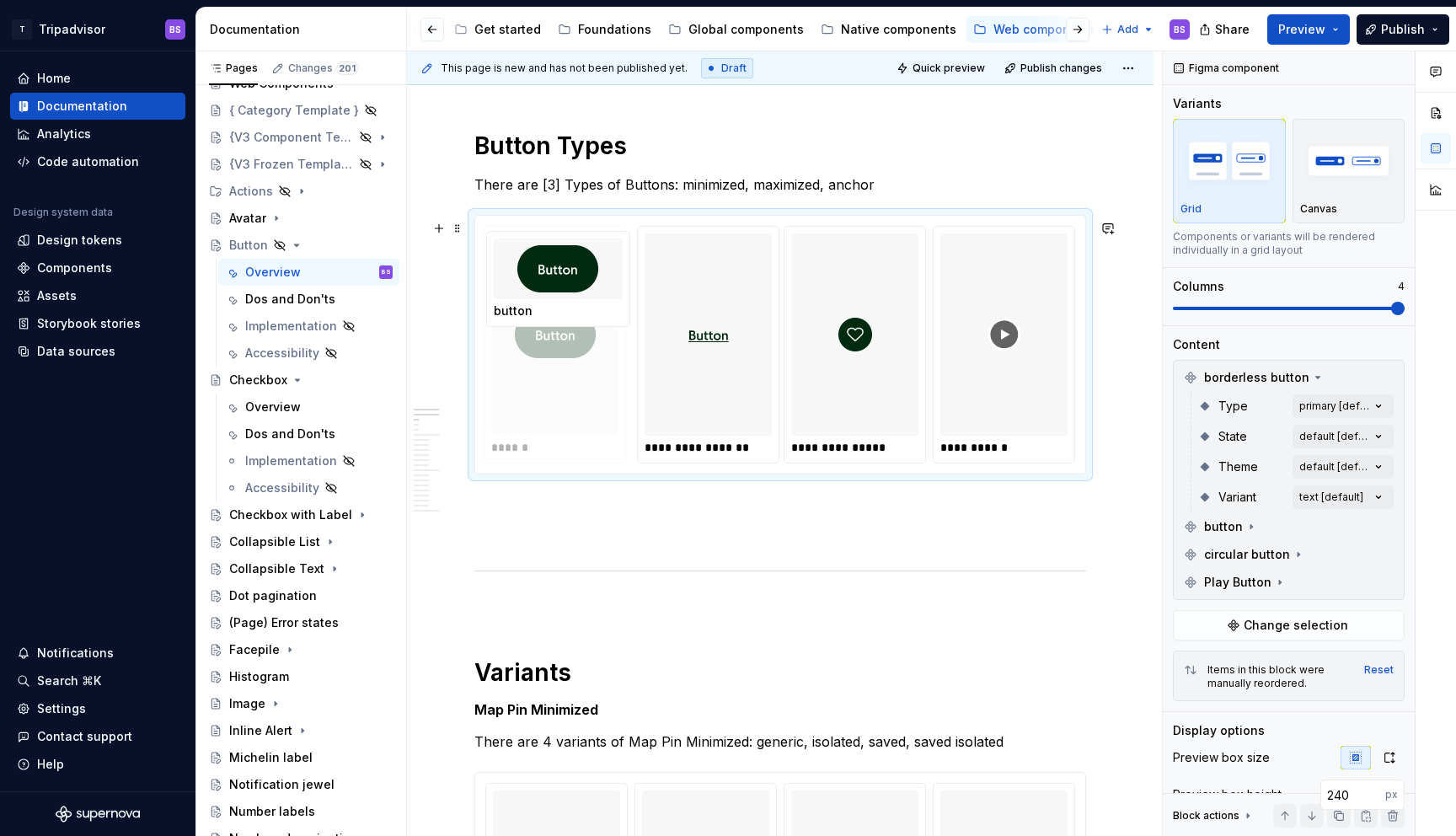
drag, startPoint x: 689, startPoint y: 312, endPoint x: 573, endPoint y: 323, distance: 116.5
click at [573, 323] on body "T Tripadvisor BS Home Documentation Analytics Code automation Design system dat…" at bounding box center [728, 418] width 1456 height 836
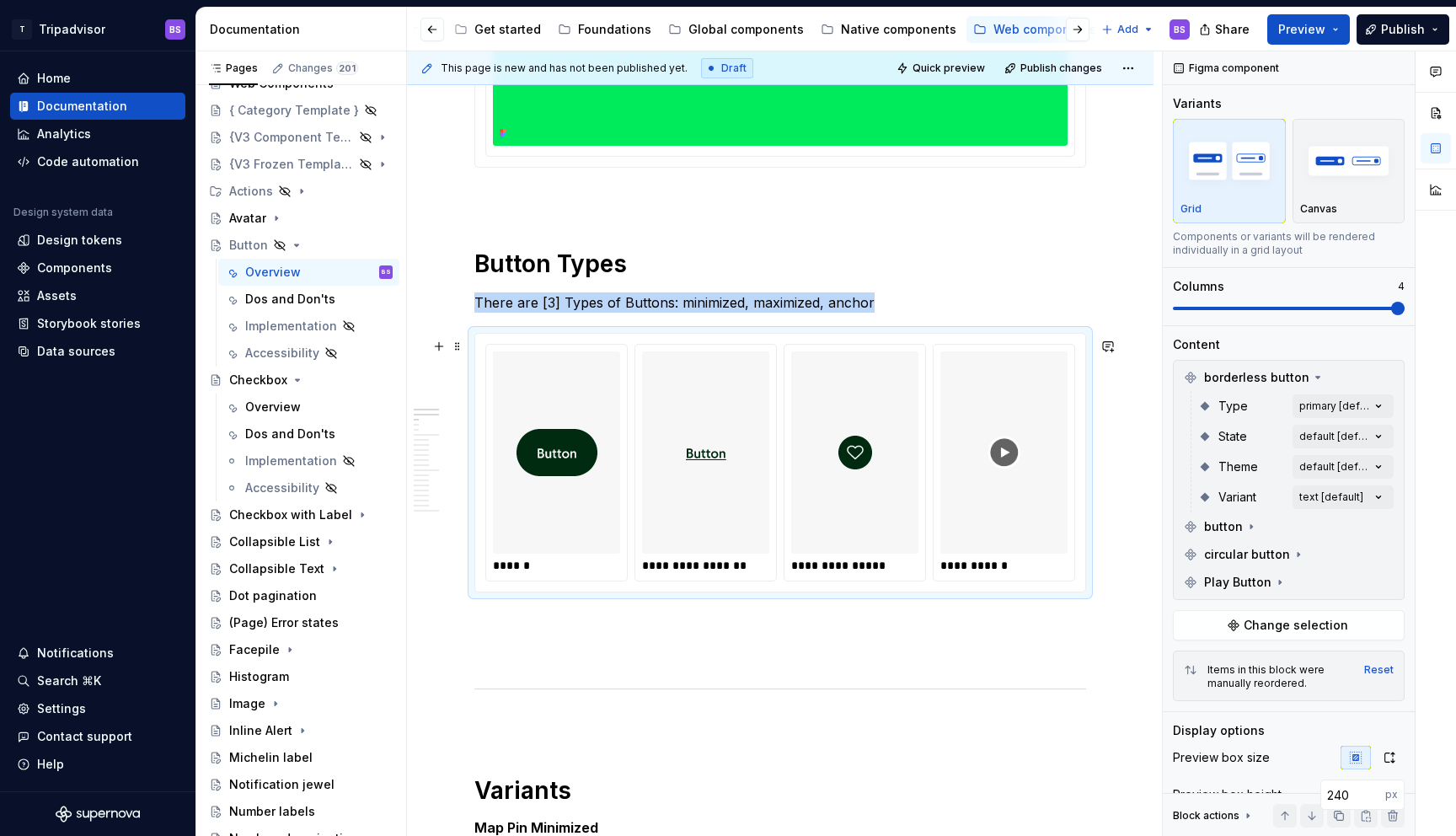
scroll to position [573, 0]
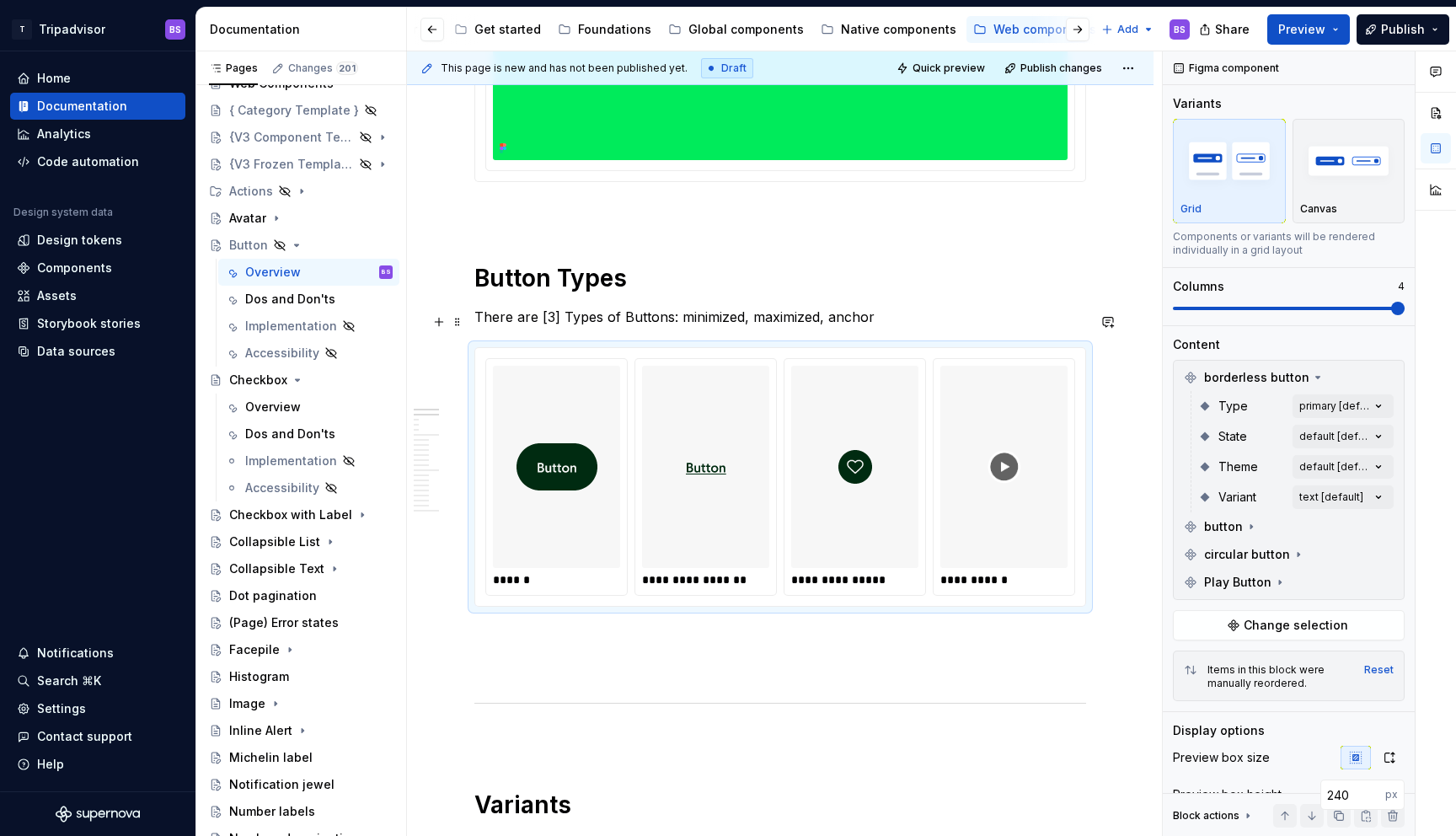
click at [679, 319] on p "There are [3] Types of Buttons: minimized, maximized, anchor" at bounding box center [780, 316] width 612 height 20
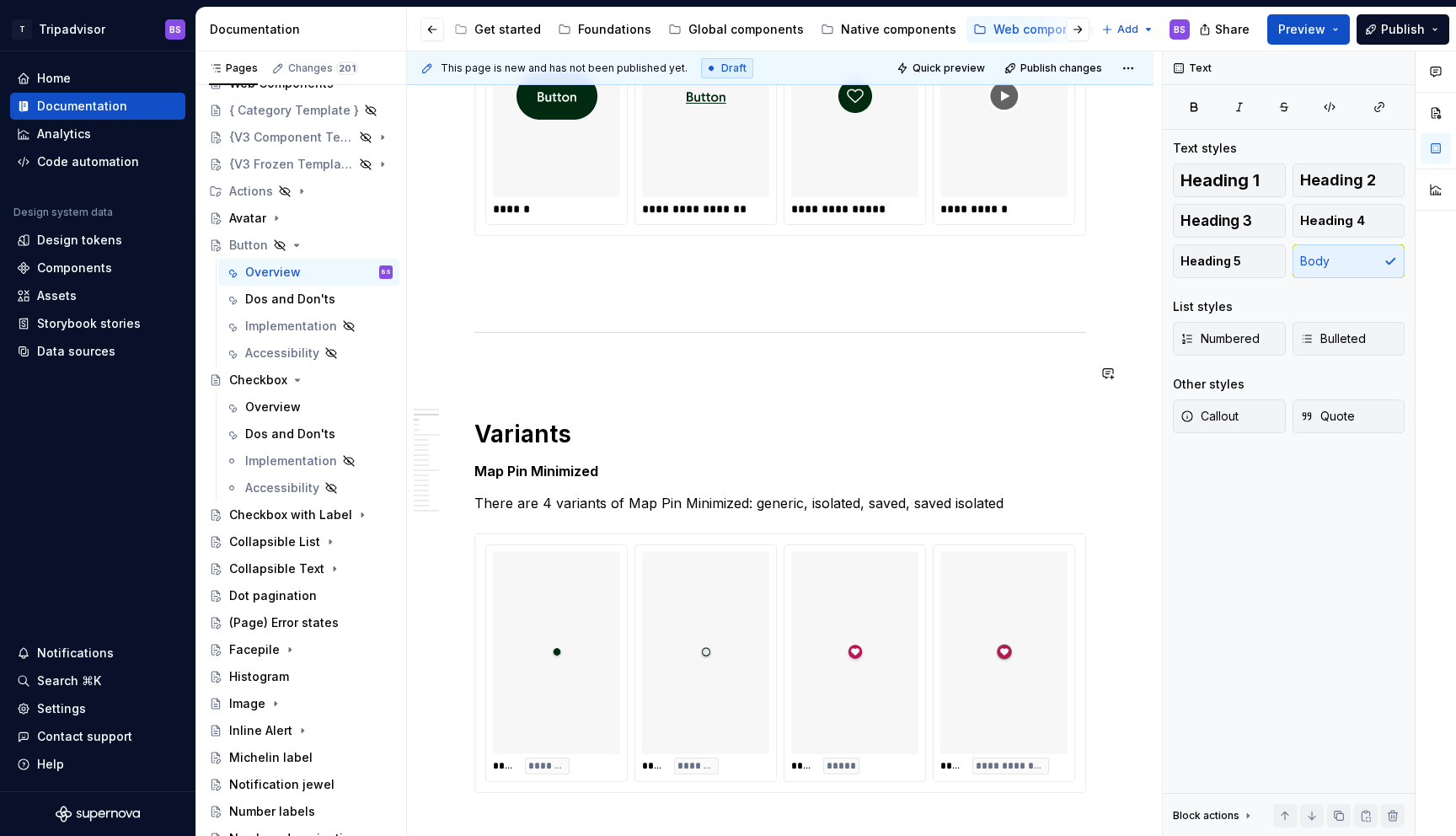
scroll to position [1006, 0]
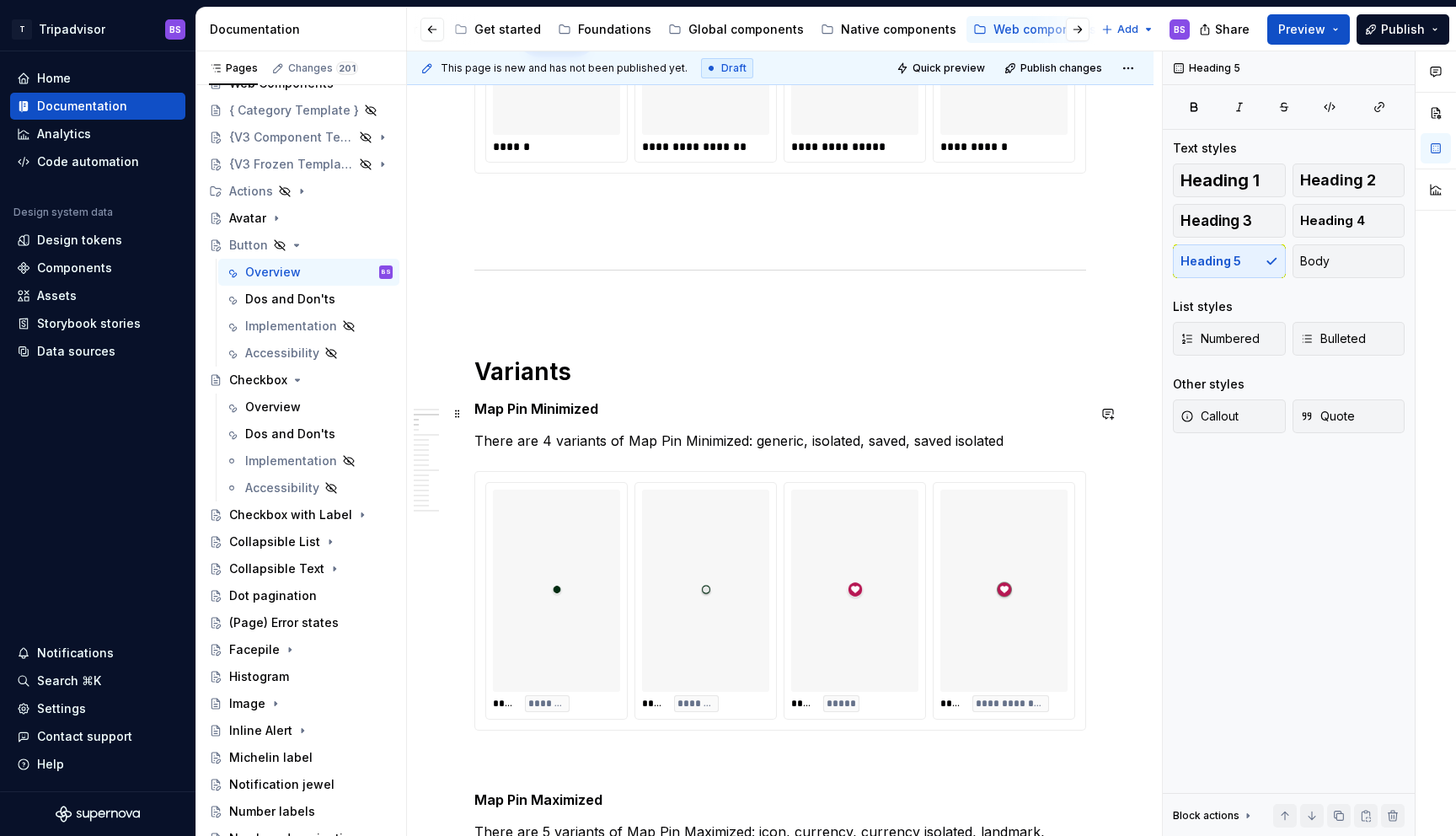
click at [601, 412] on h5 "Map Pin Minimized" at bounding box center [780, 408] width 612 height 17
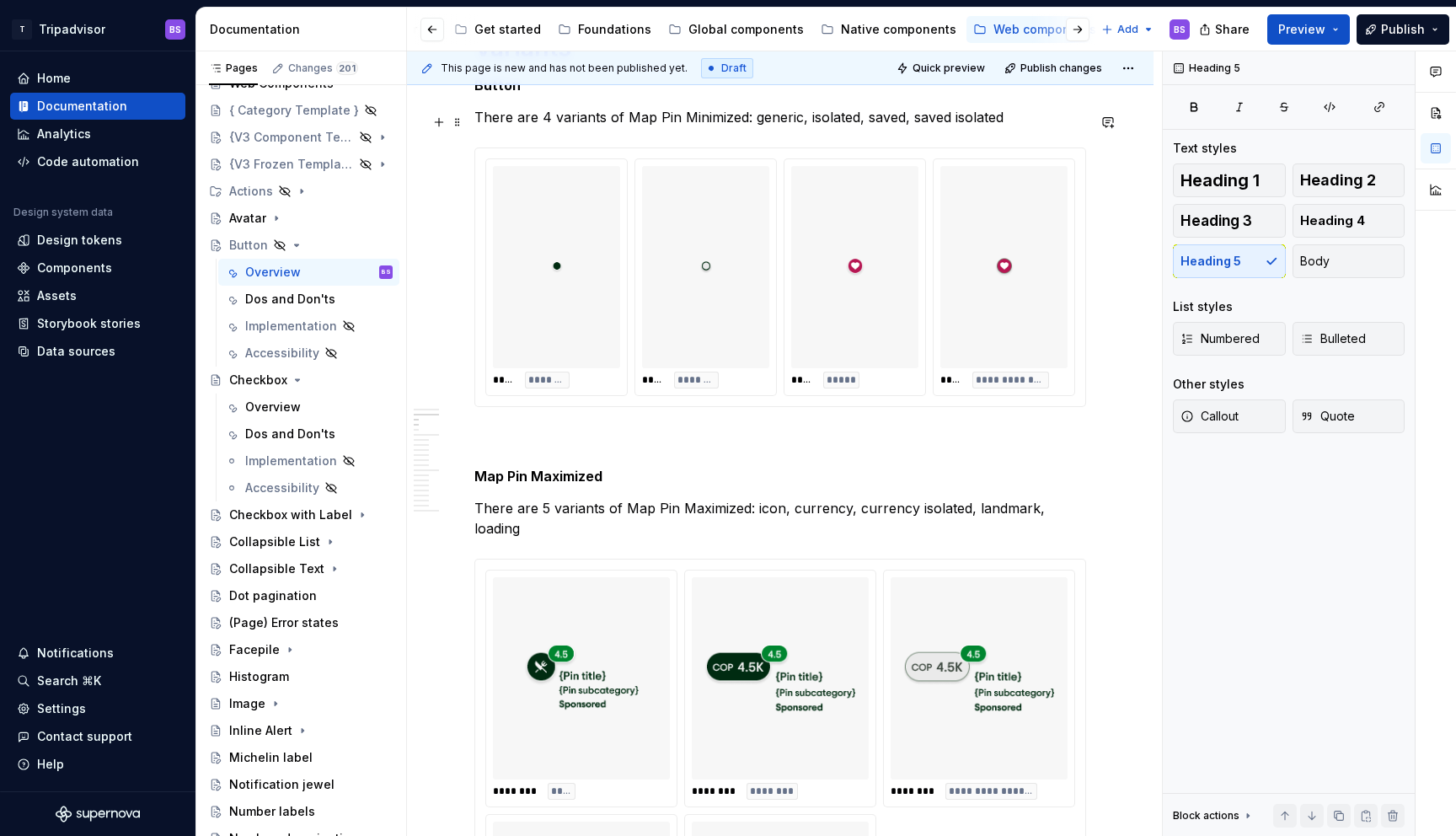
scroll to position [1362, 0]
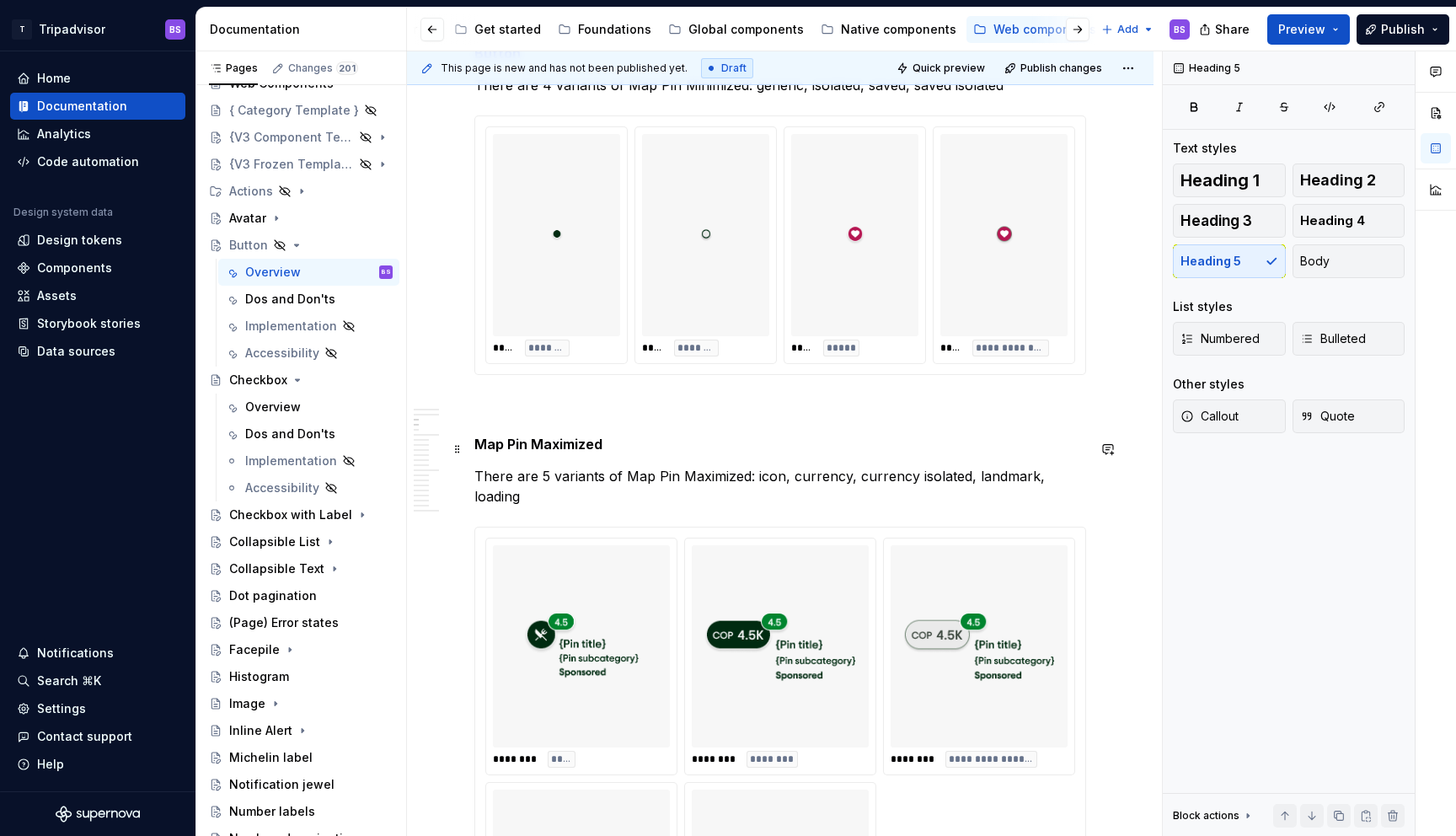
click at [619, 448] on h5 "Map Pin Maximized" at bounding box center [780, 444] width 612 height 17
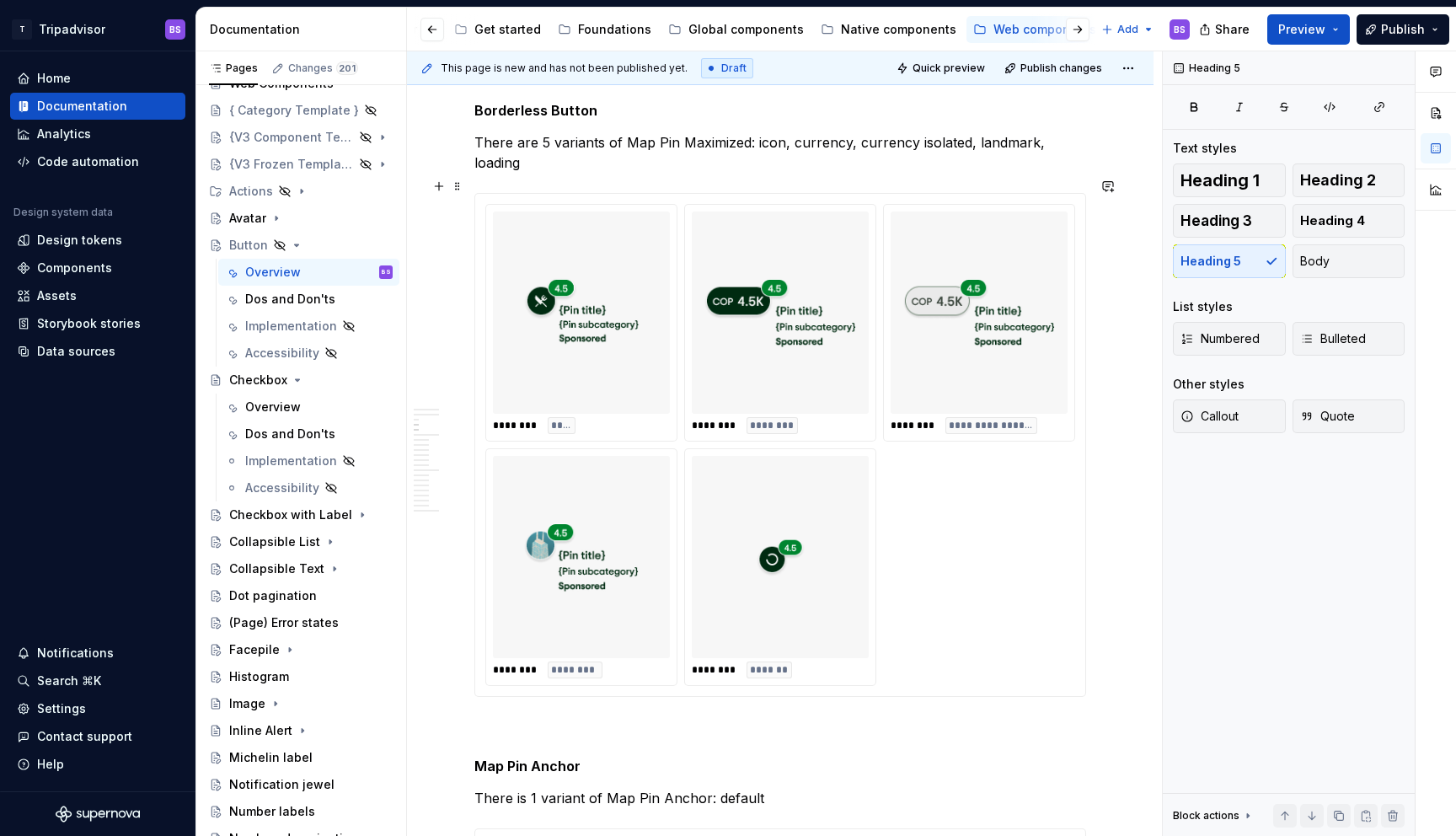
scroll to position [1793, 0]
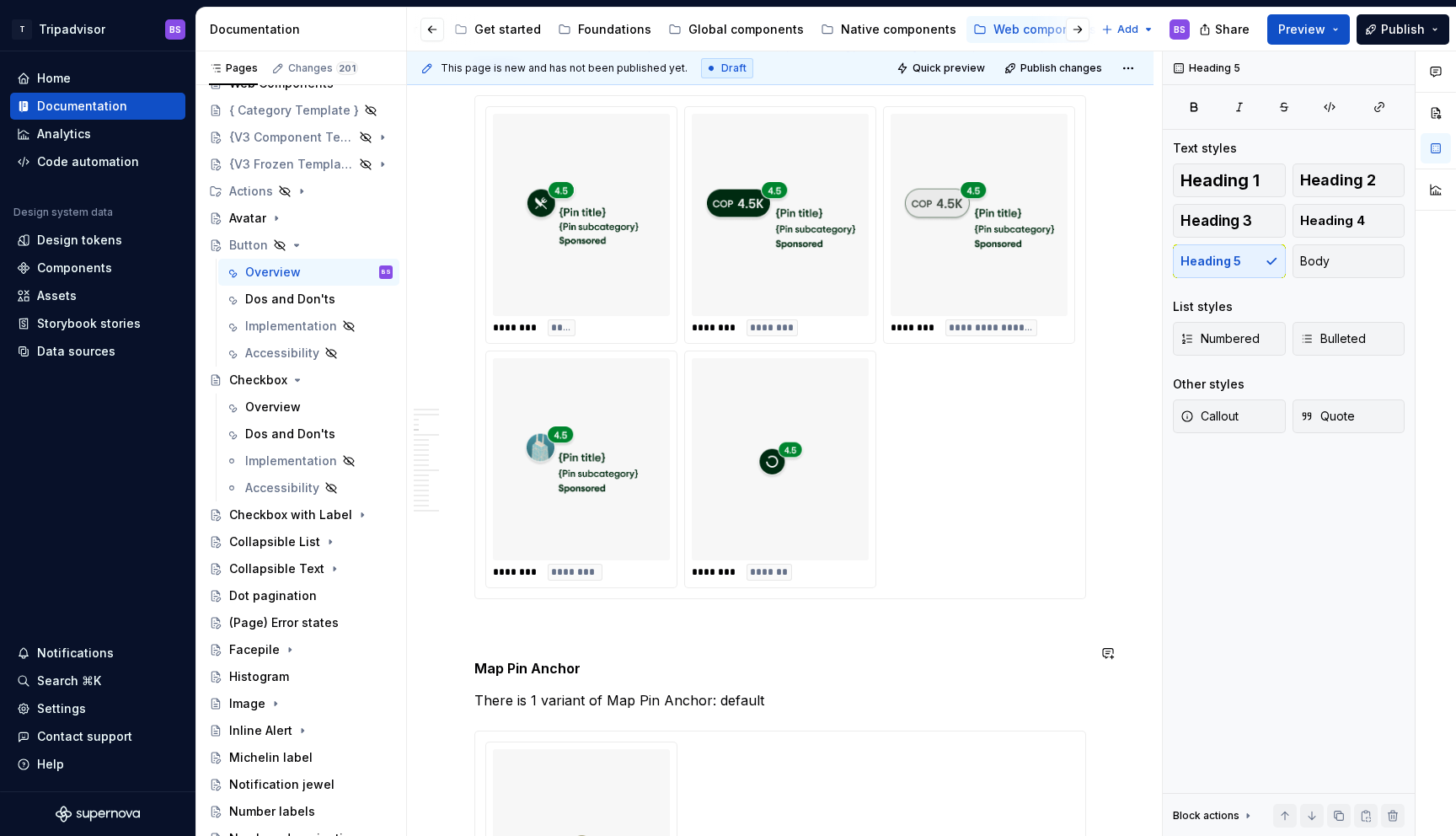
click at [602, 660] on h5 "Map Pin Anchor" at bounding box center [780, 668] width 612 height 17
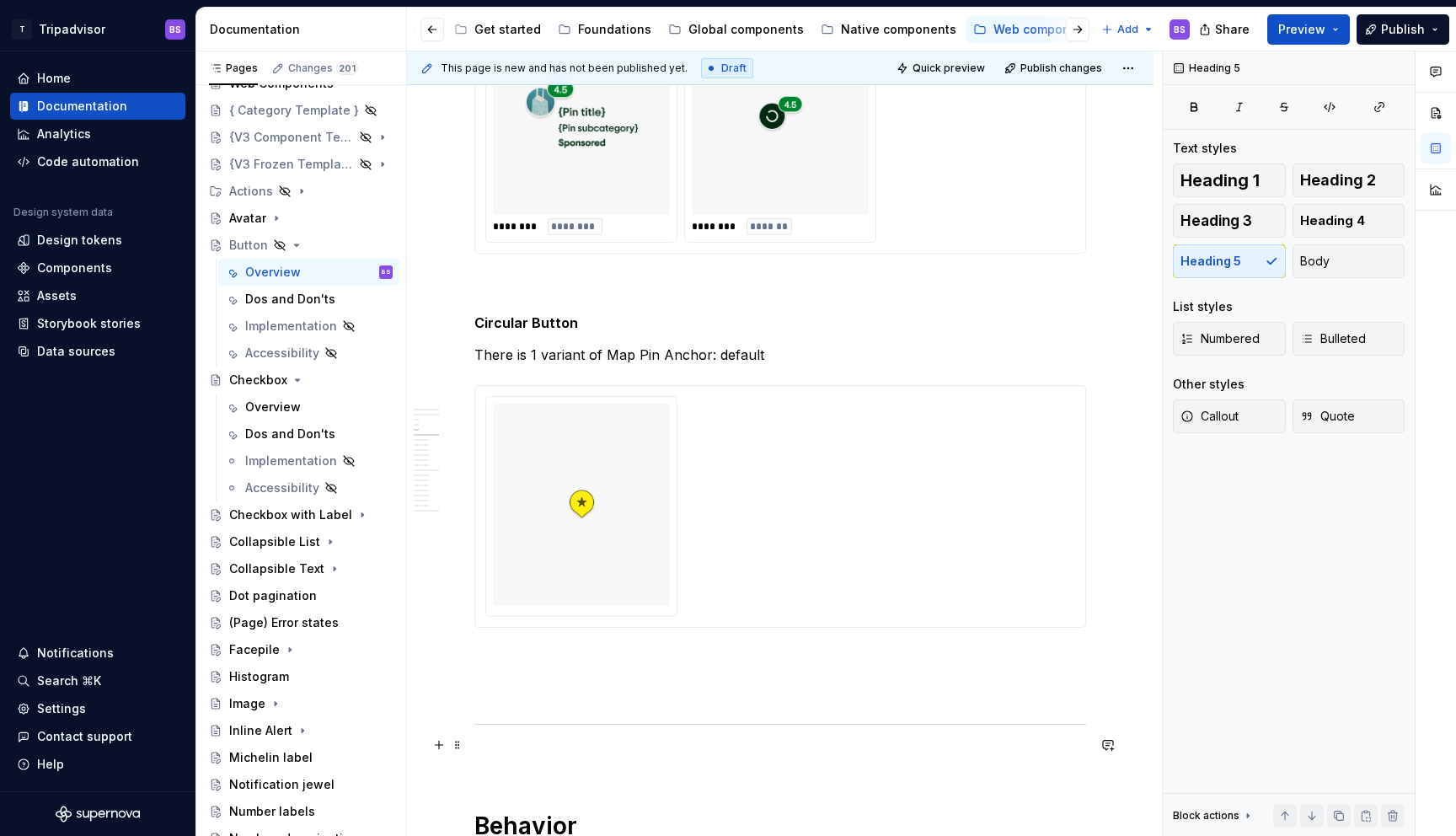
scroll to position [2186, 0]
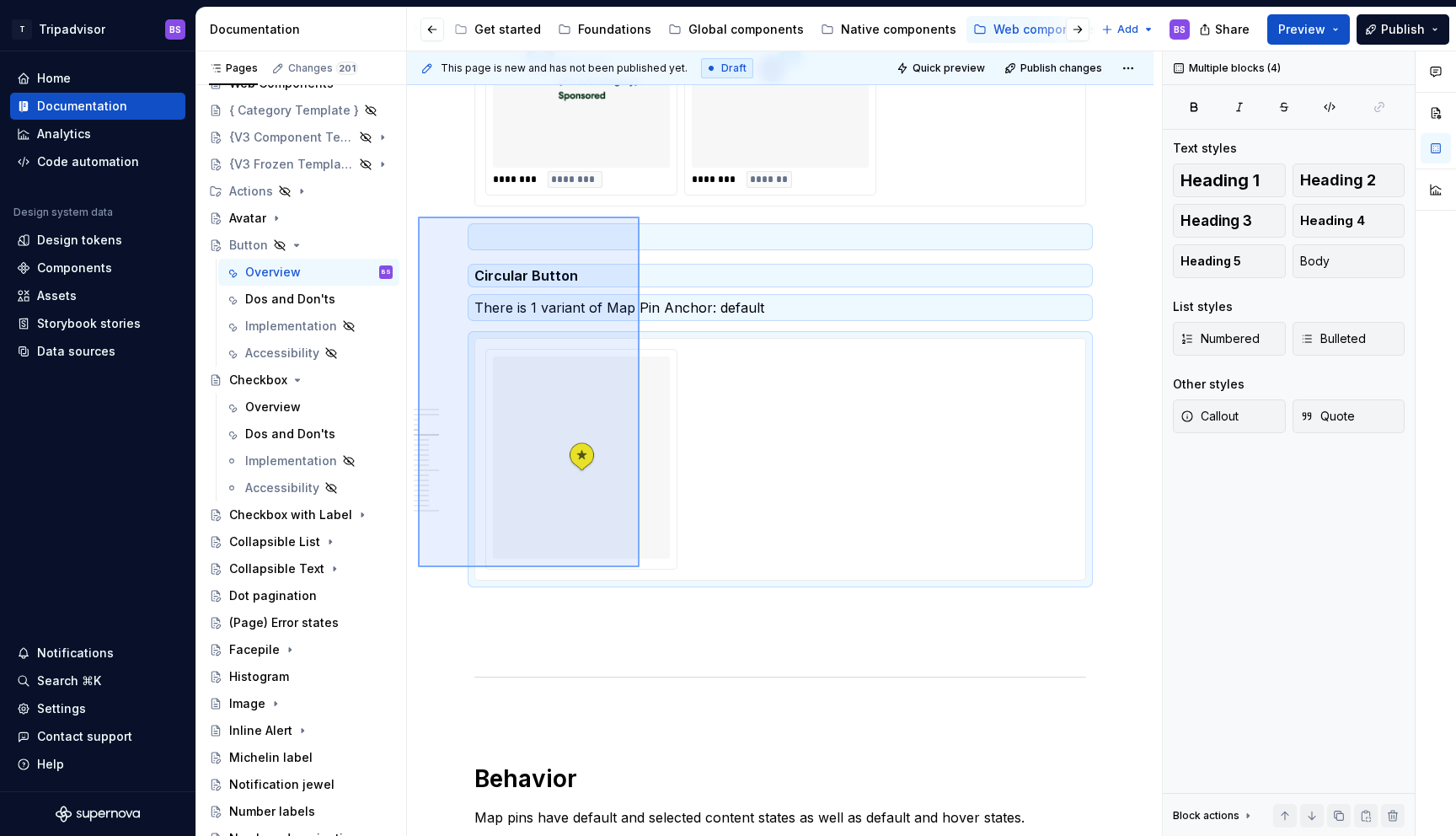
drag, startPoint x: 418, startPoint y: 217, endPoint x: 640, endPoint y: 568, distance: 415.3
click at [640, 568] on div "**********" at bounding box center [784, 444] width 755 height 785
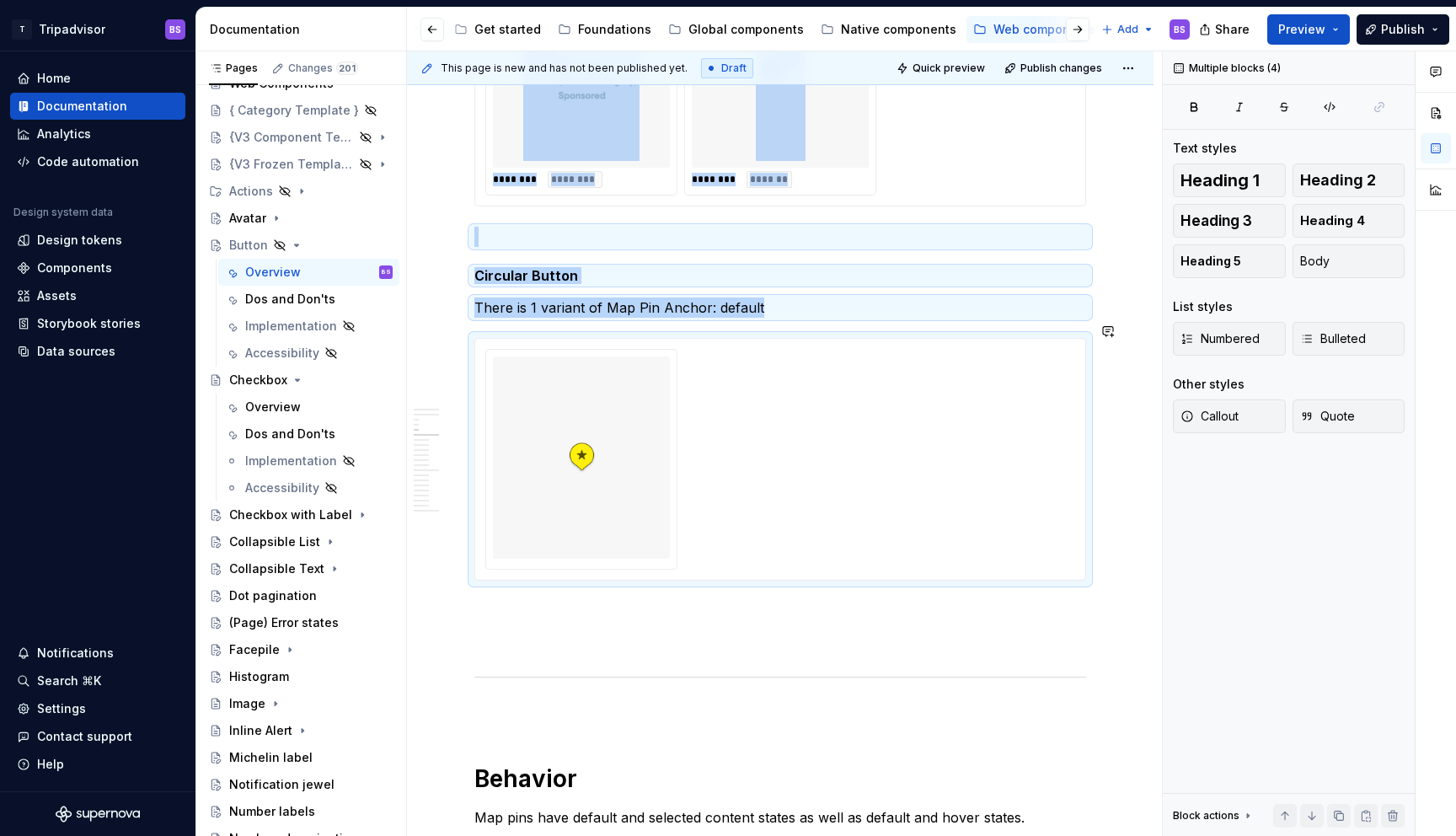
copy div "**********"
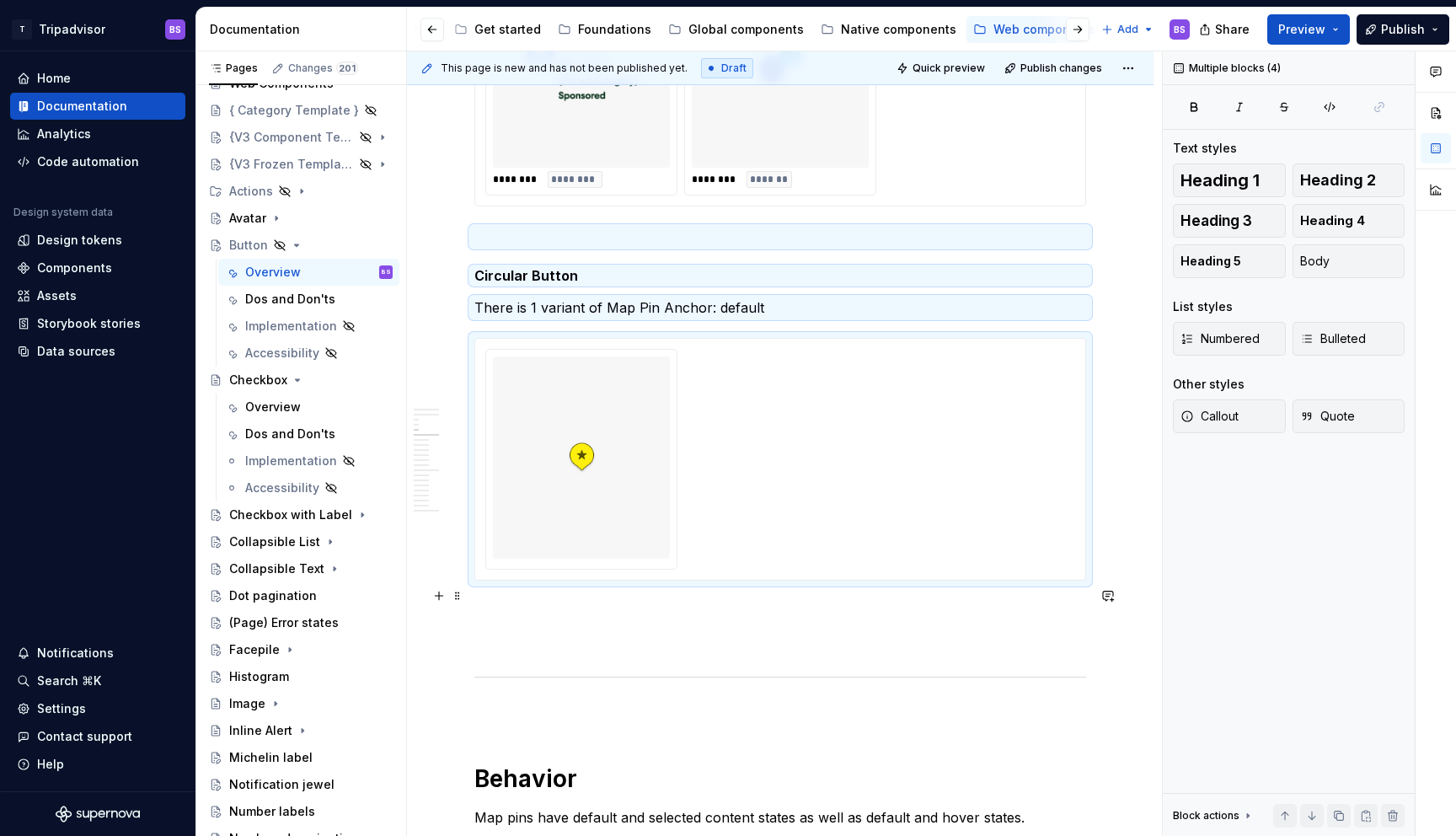
click at [543, 602] on p at bounding box center [780, 611] width 612 height 20
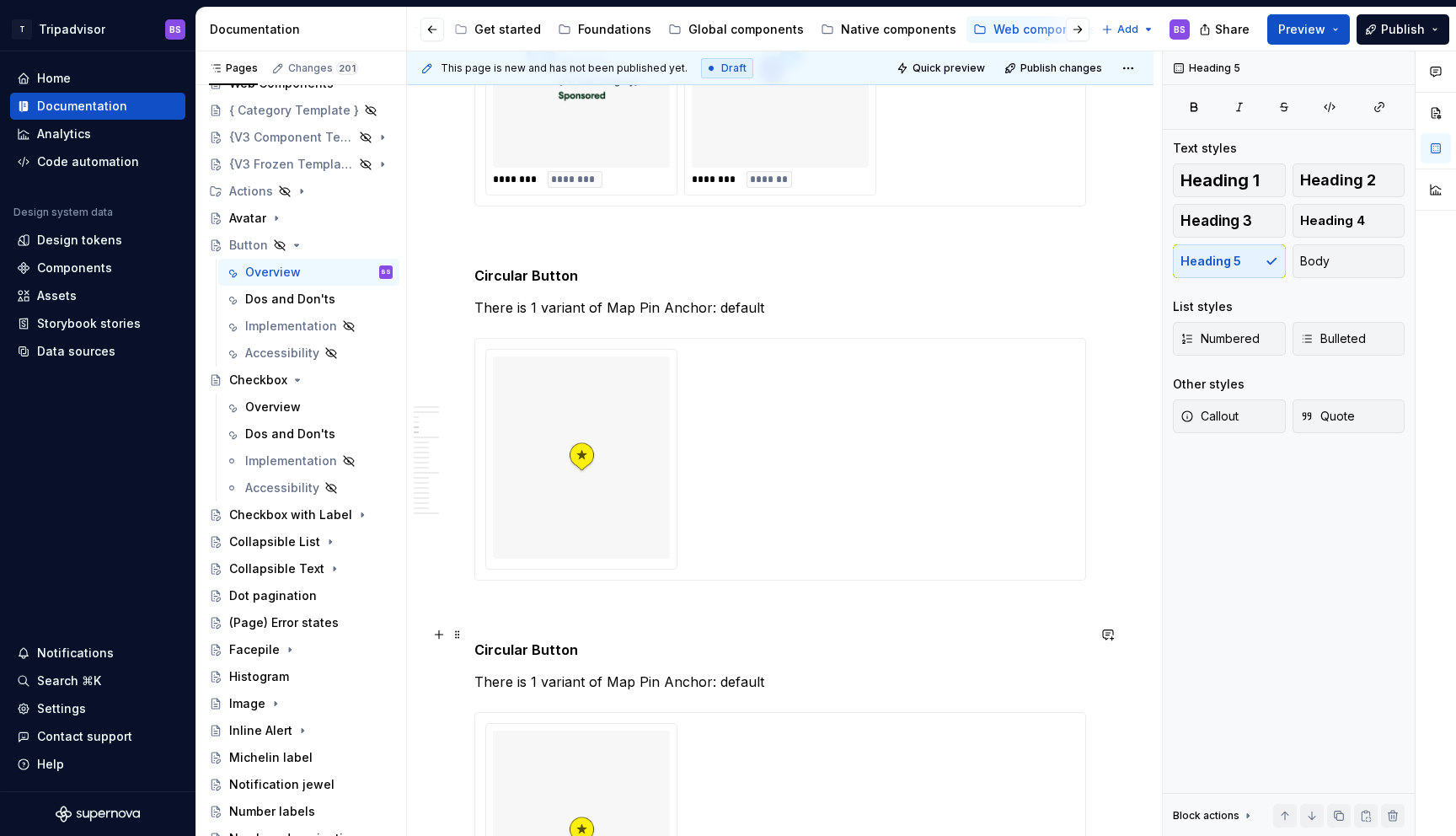
click at [574, 642] on h5 "Circular Button" at bounding box center [780, 649] width 612 height 17
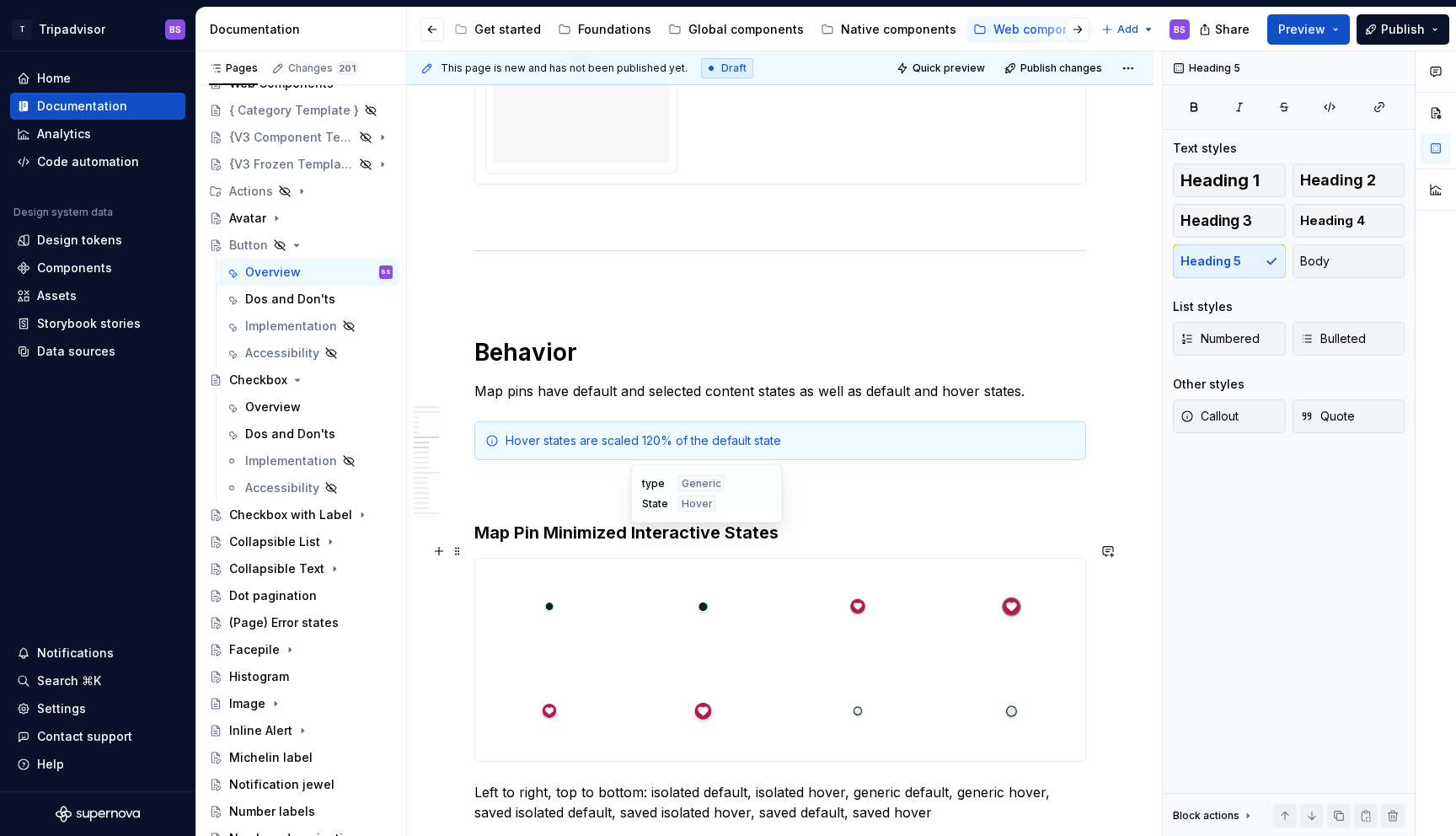
scroll to position [3048, 0]
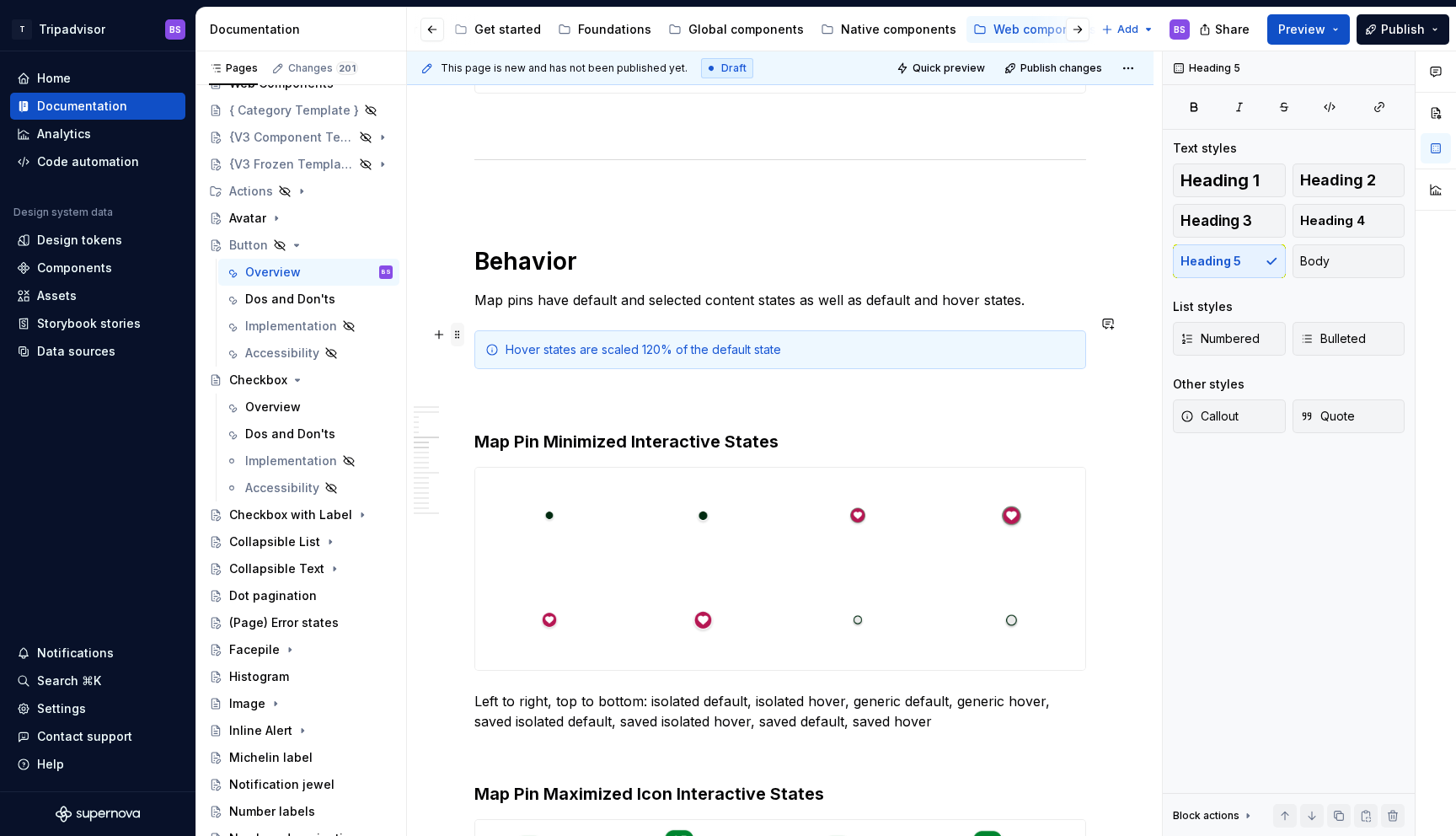
click at [460, 336] on span at bounding box center [457, 334] width 13 height 24
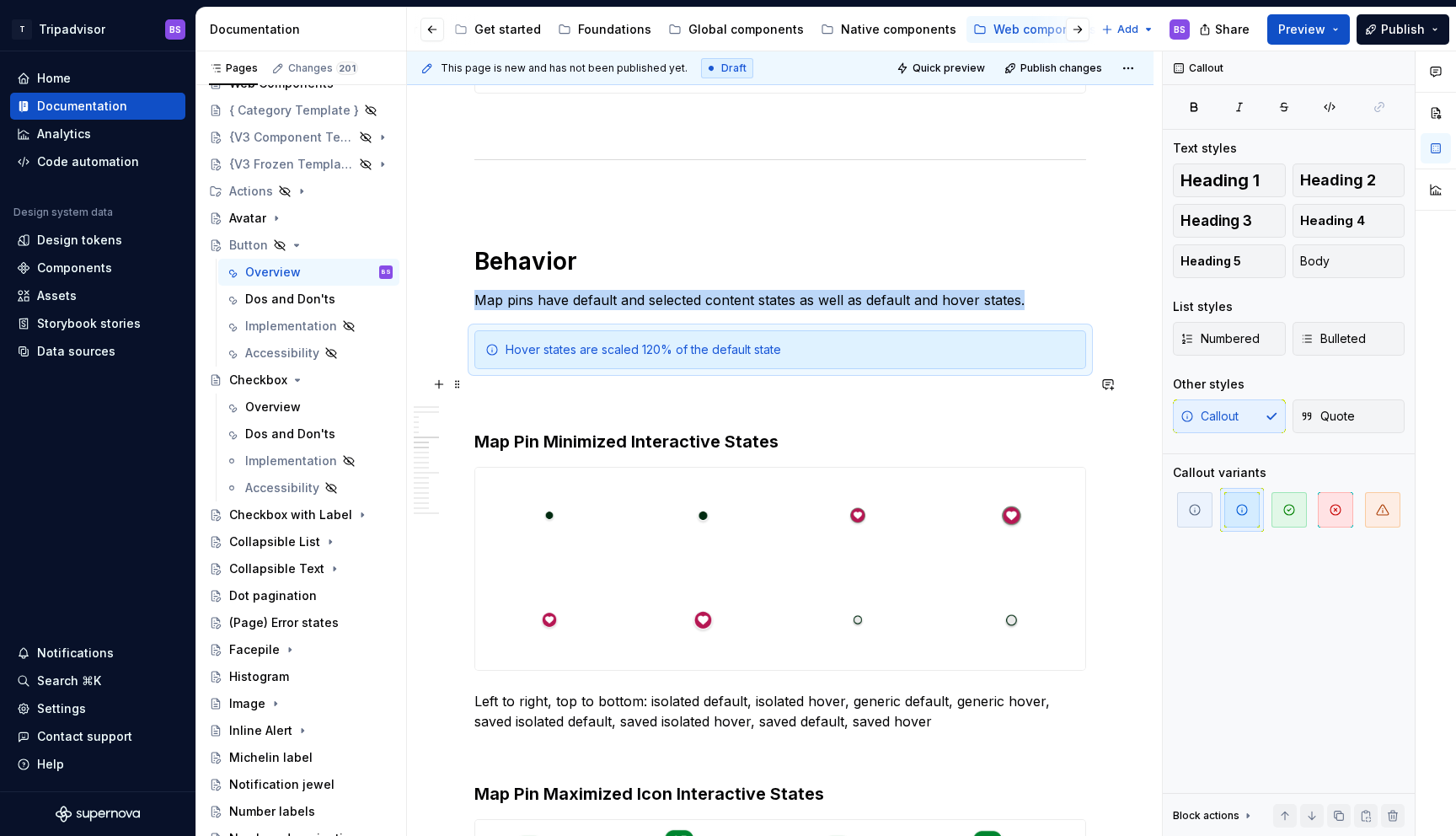
click at [525, 390] on p at bounding box center [780, 399] width 612 height 20
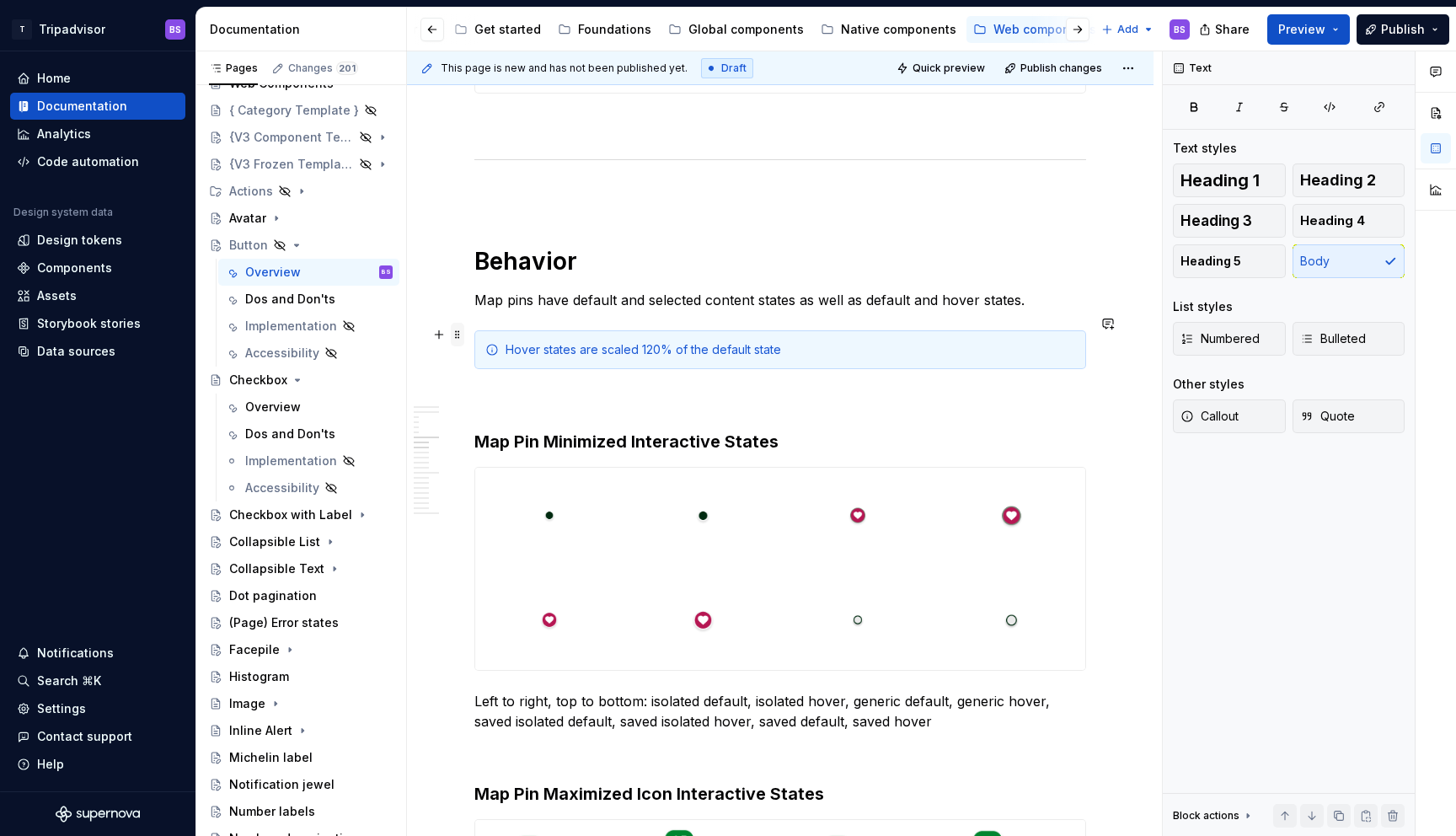
click at [456, 336] on span at bounding box center [457, 334] width 13 height 24
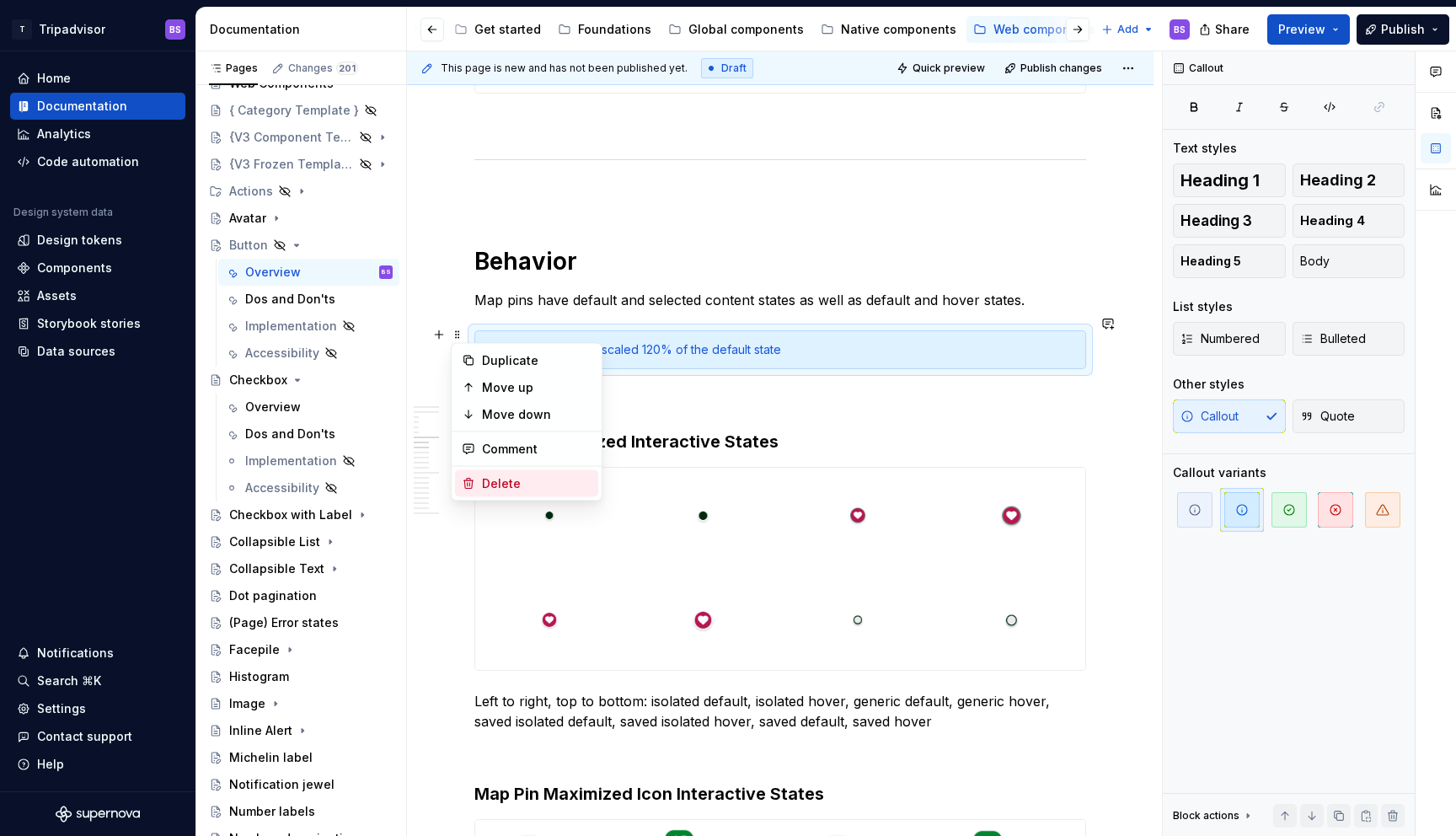
click at [485, 476] on div "Delete" at bounding box center [537, 483] width 110 height 17
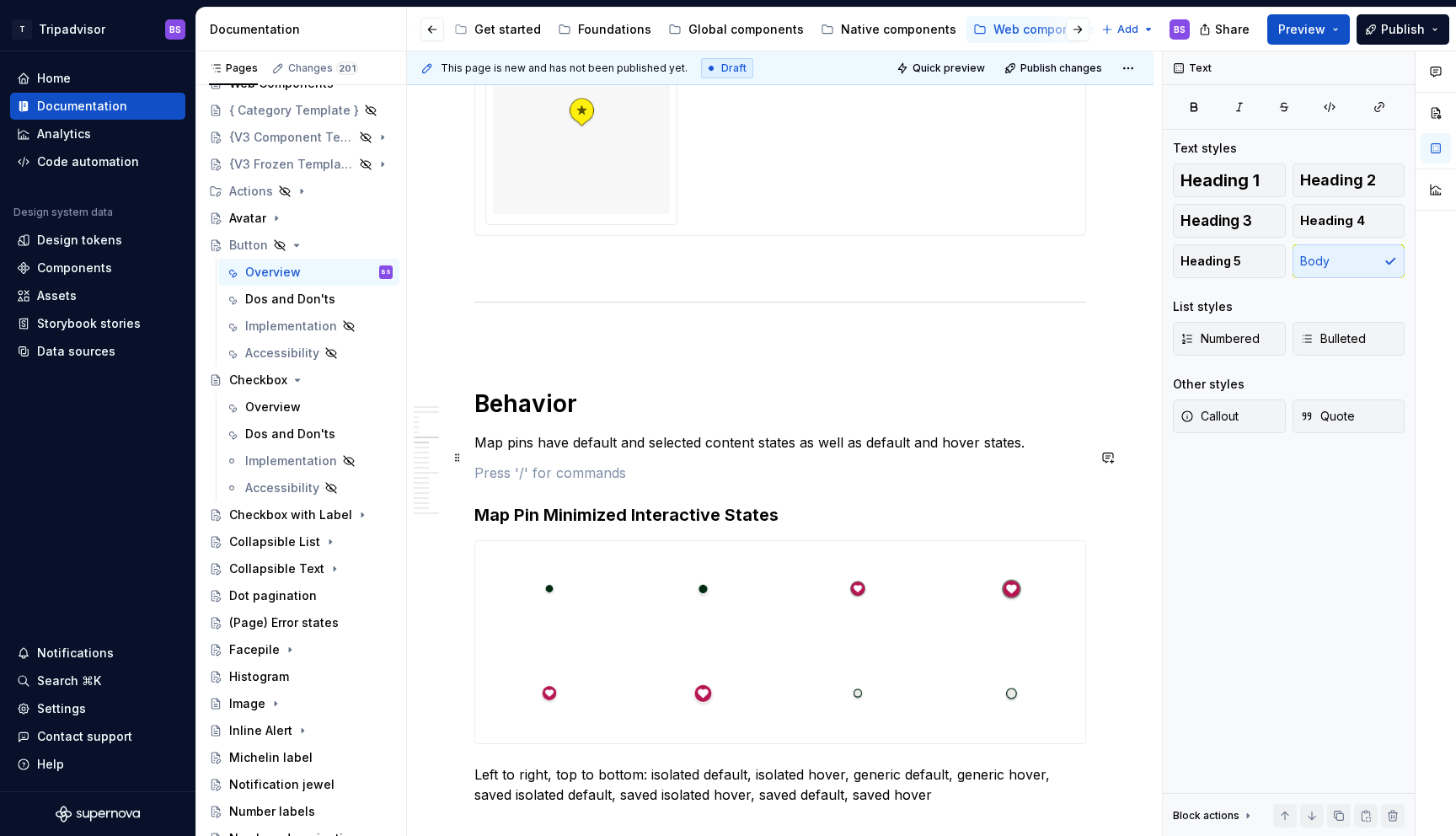
scroll to position [2940, 0]
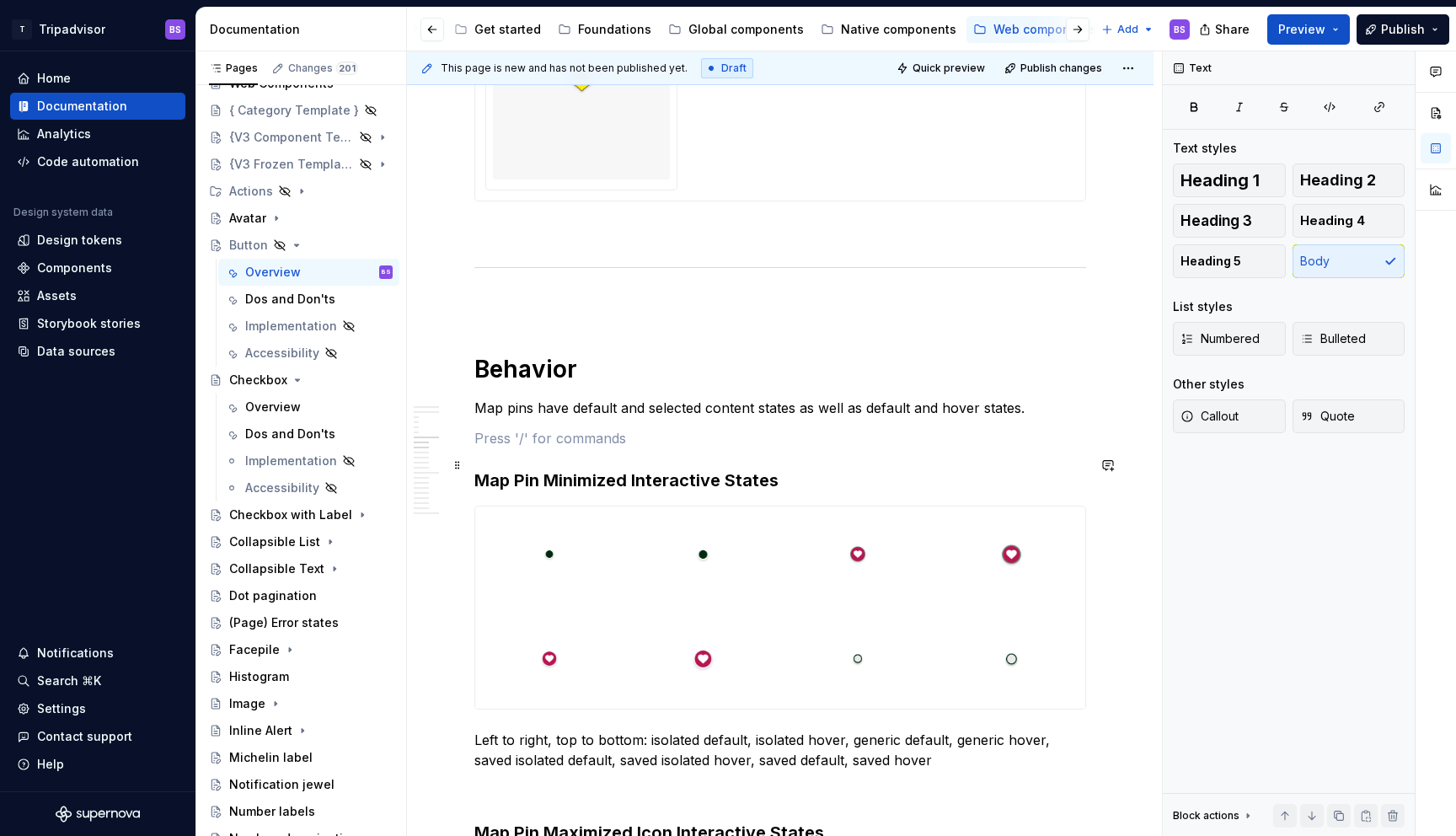
click at [539, 469] on h3 "Map Pin Minimized Interactive States" at bounding box center [780, 480] width 612 height 24
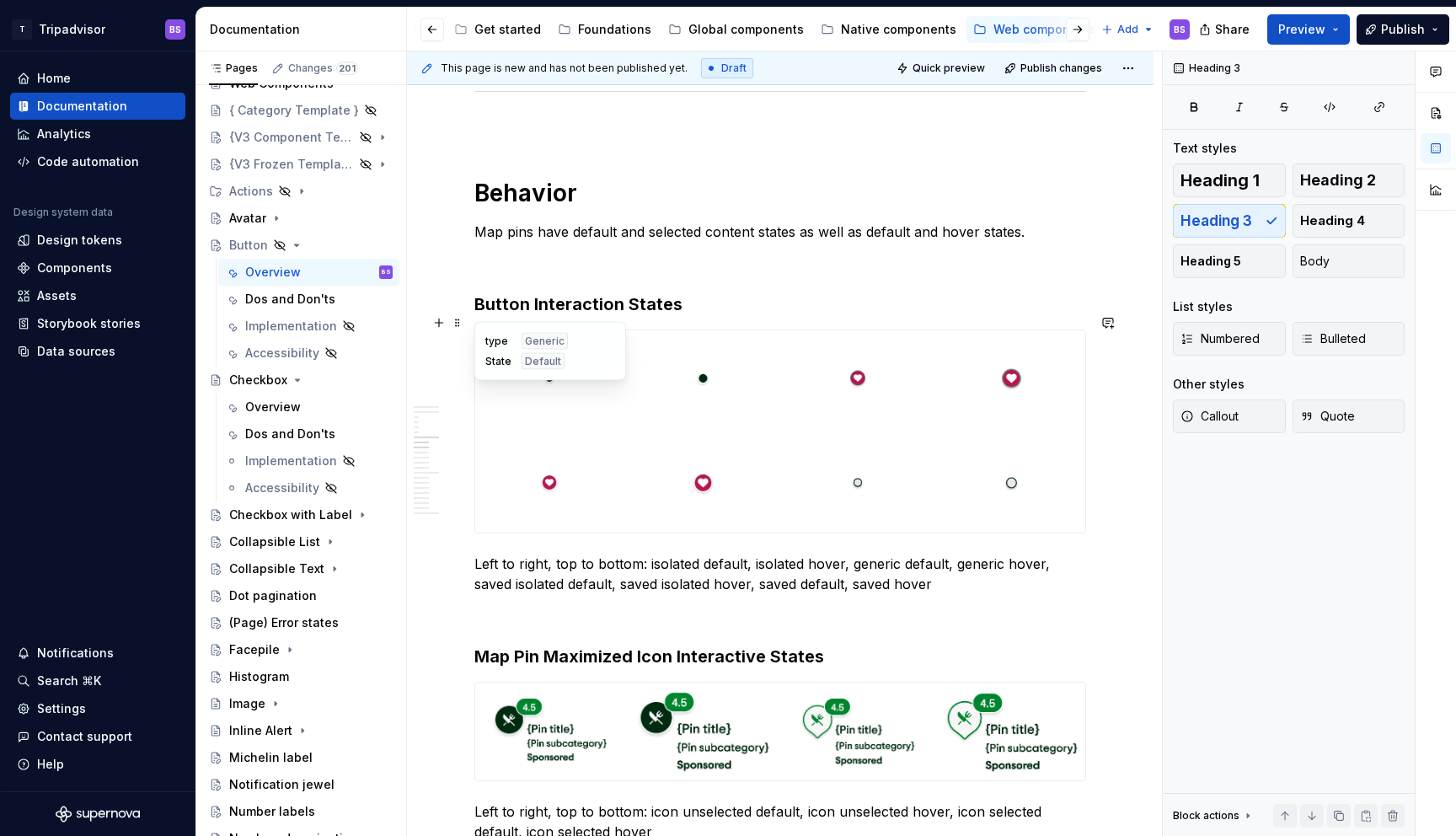
scroll to position [3141, 0]
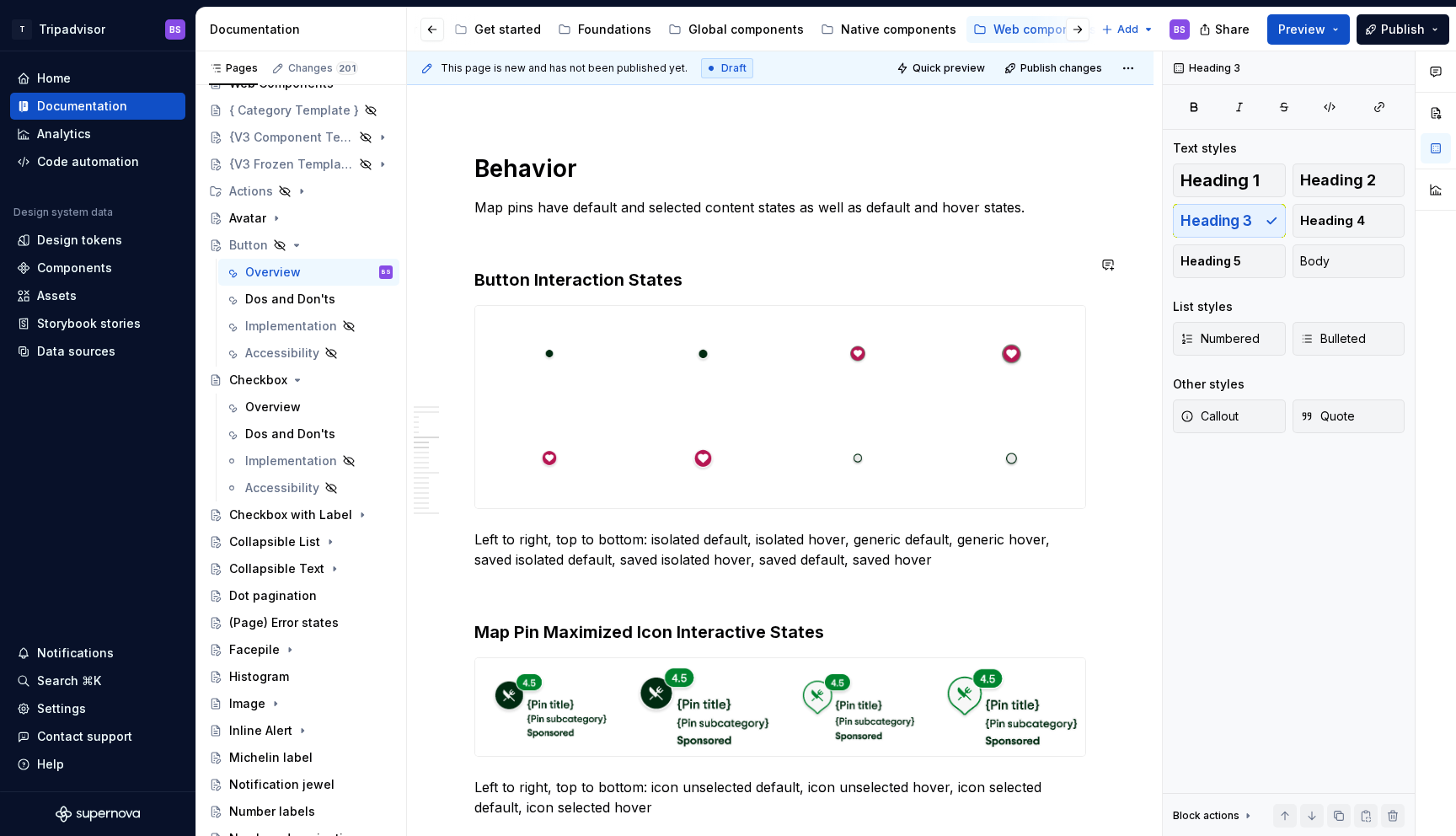
click at [489, 228] on p at bounding box center [780, 237] width 612 height 20
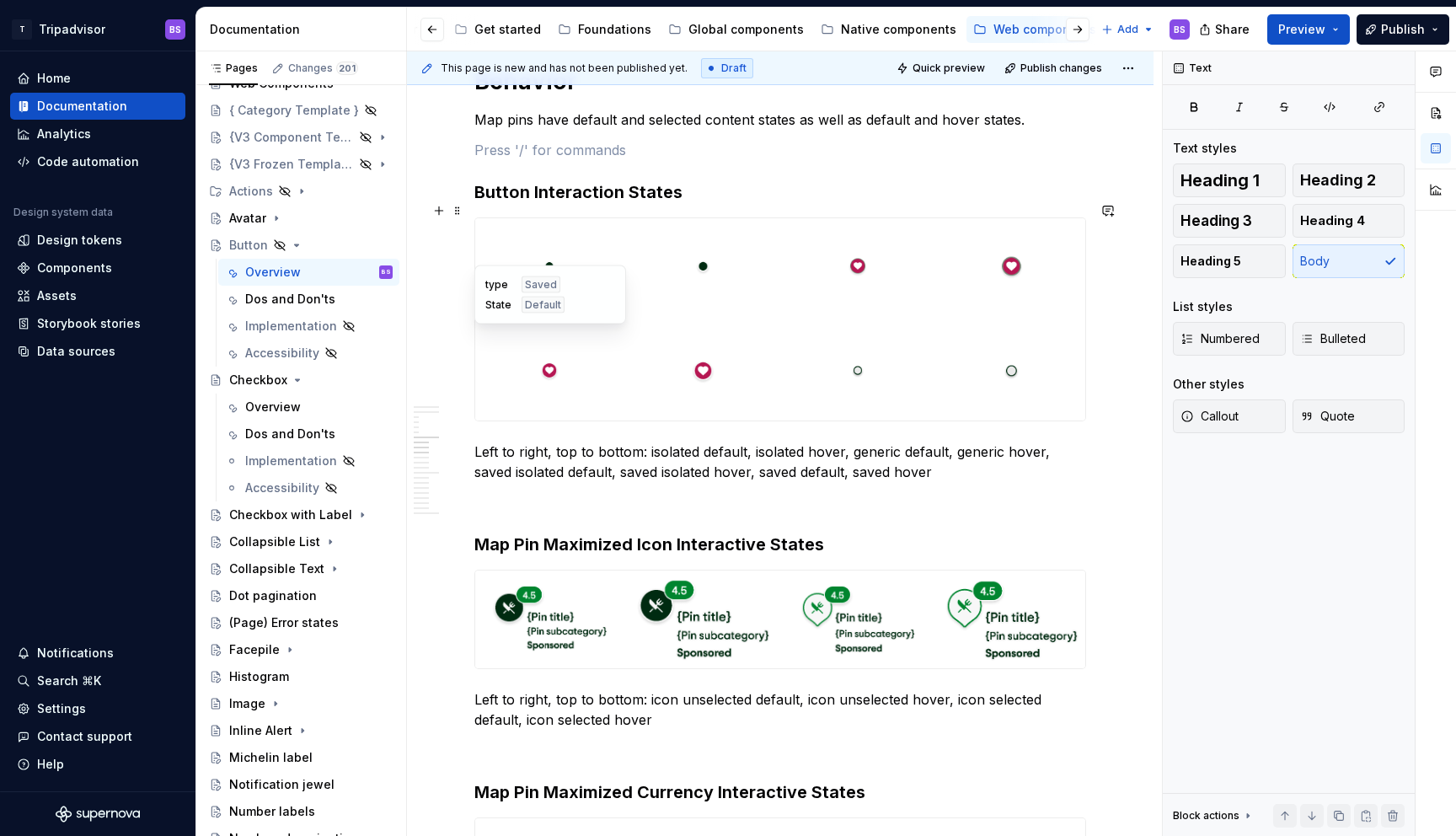
scroll to position [3230, 0]
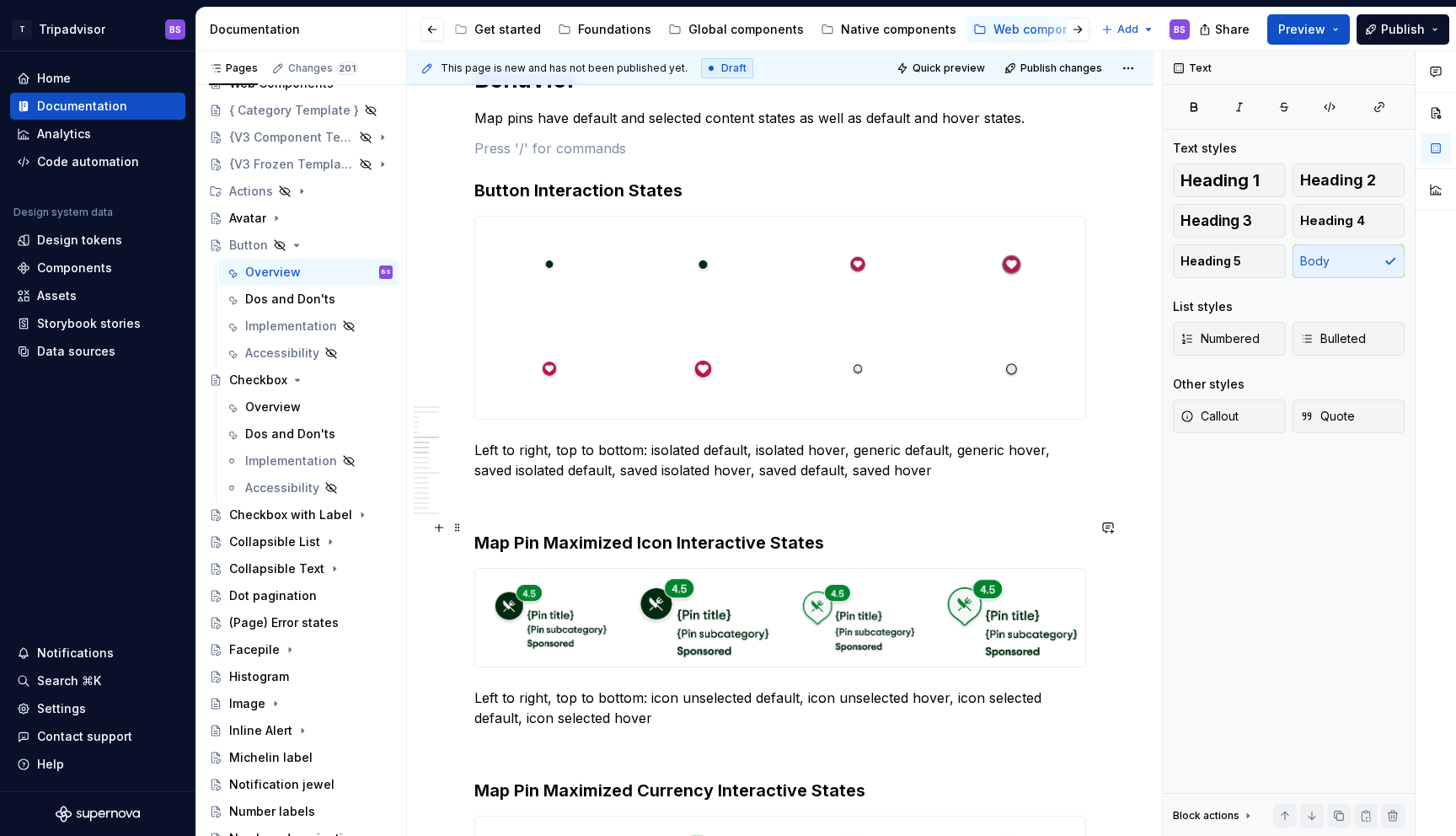
click at [538, 531] on h3 "Map Pin Maximized Icon Interactive States" at bounding box center [780, 542] width 612 height 24
click at [875, 36] on div "Native components" at bounding box center [898, 29] width 115 height 17
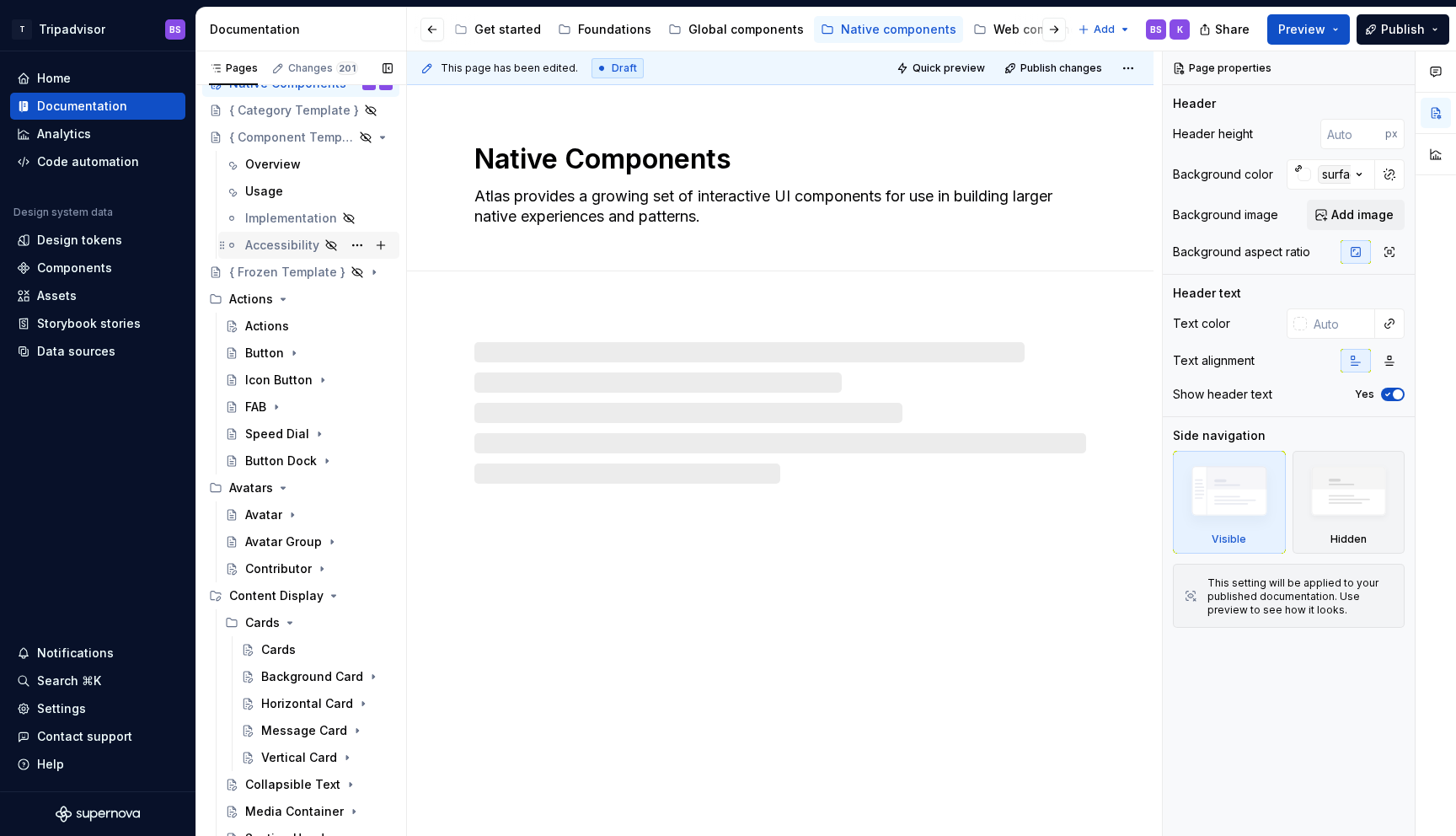
scroll to position [4, 0]
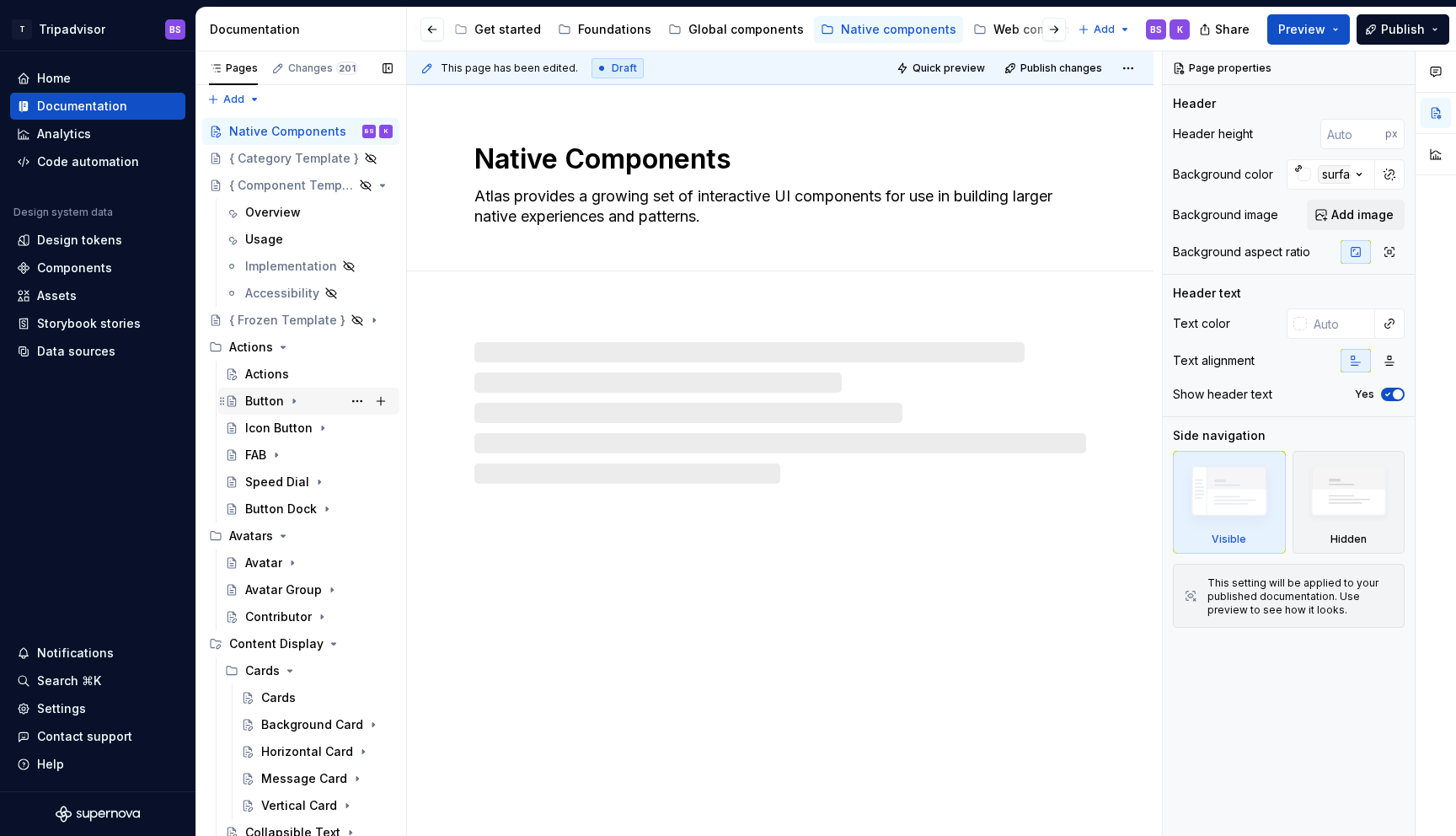
click at [266, 393] on div "Button" at bounding box center [264, 401] width 38 height 17
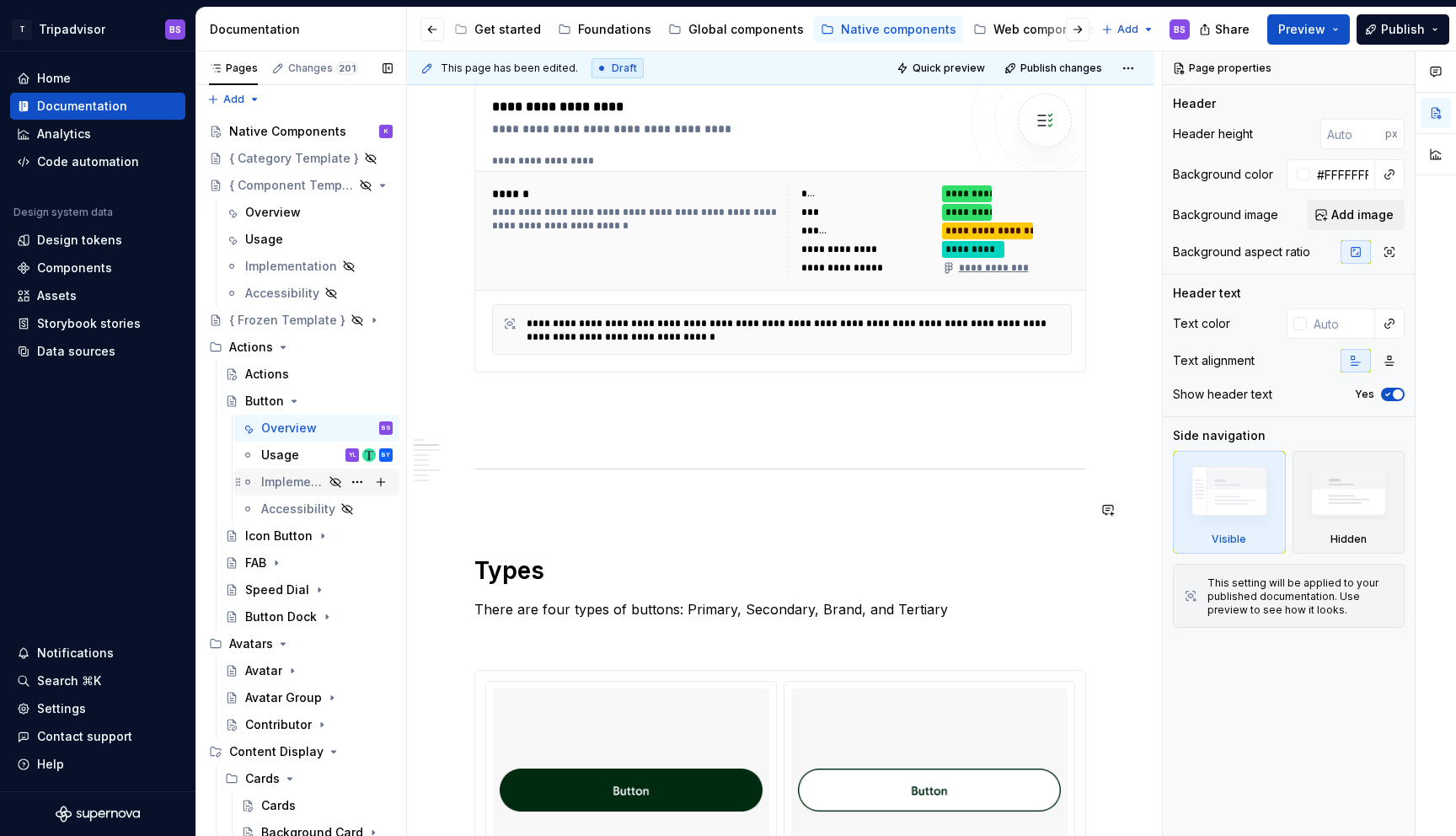
scroll to position [734, 0]
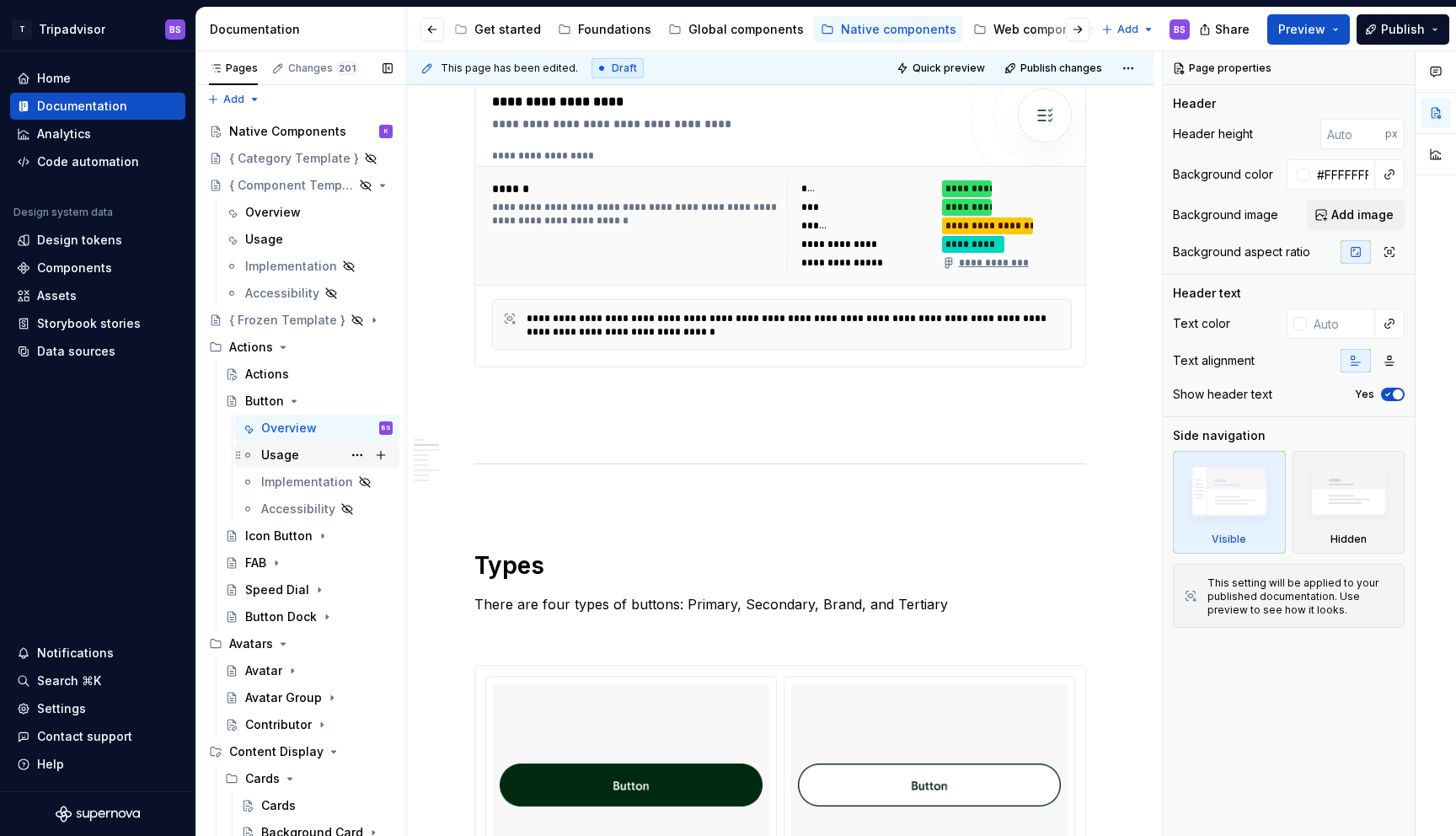
click at [287, 455] on div "Usage" at bounding box center [281, 455] width 38 height 17
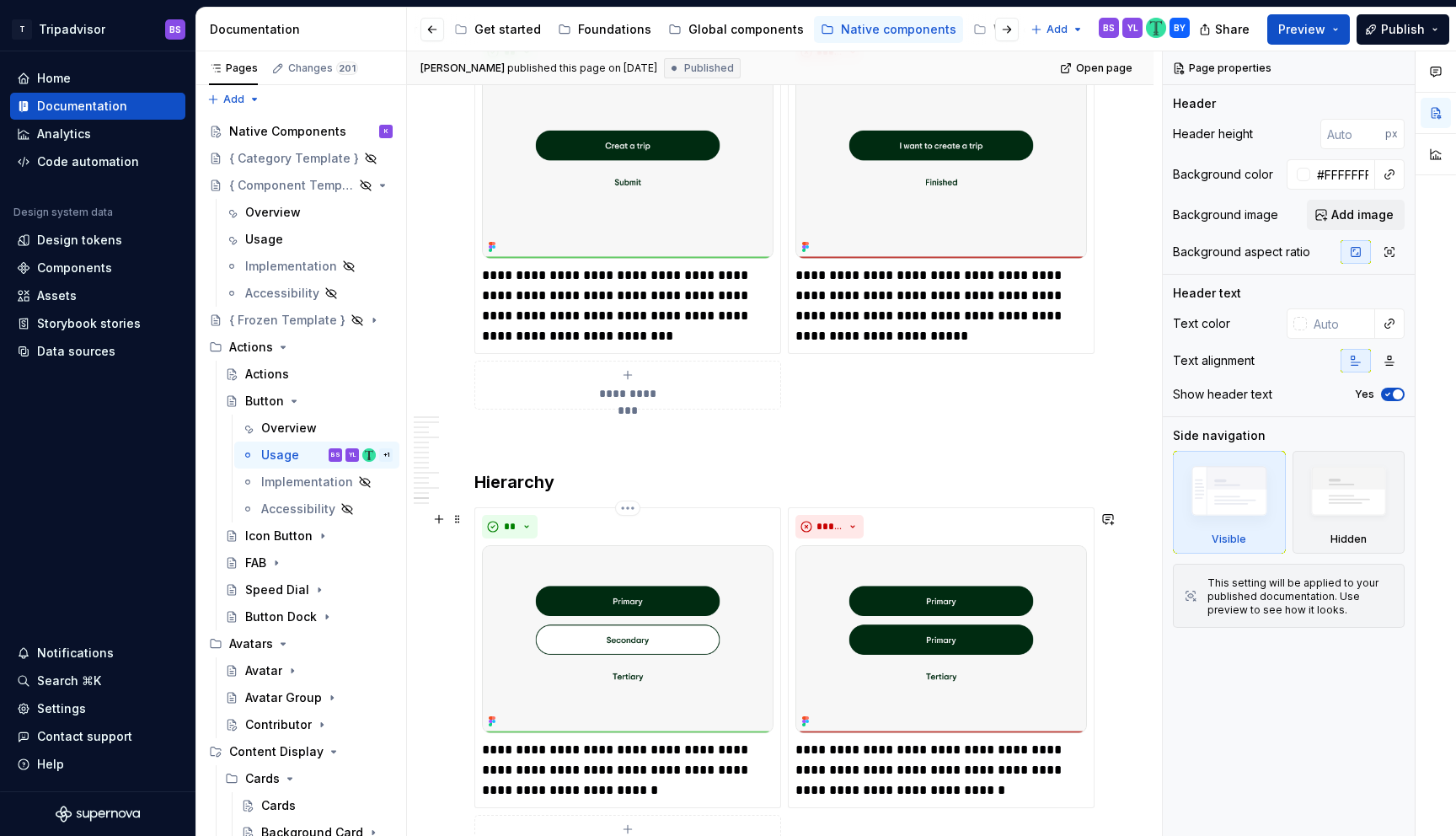
scroll to position [3806, 0]
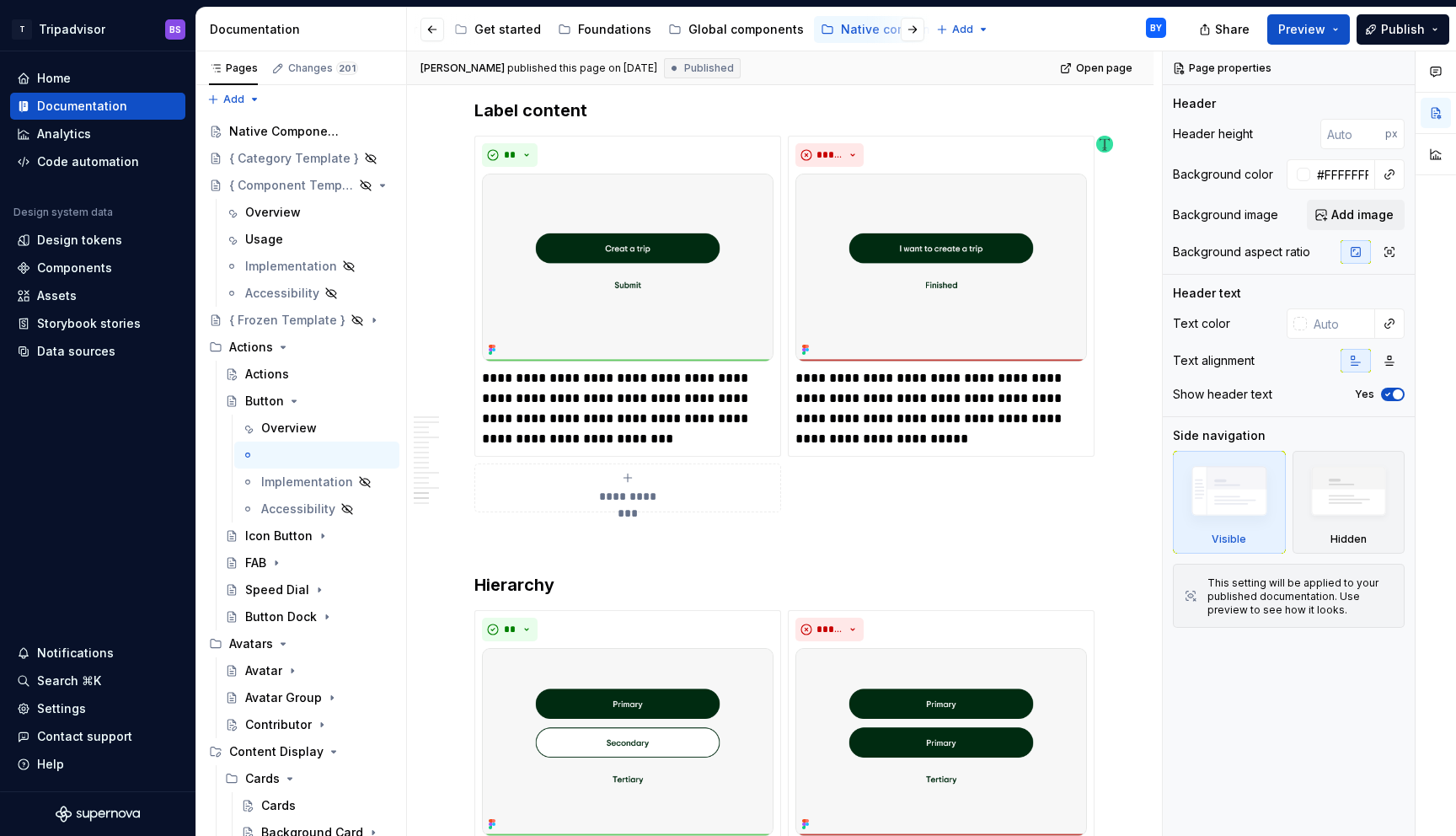
type textarea "*"
